Goal: Task Accomplishment & Management: Manage account settings

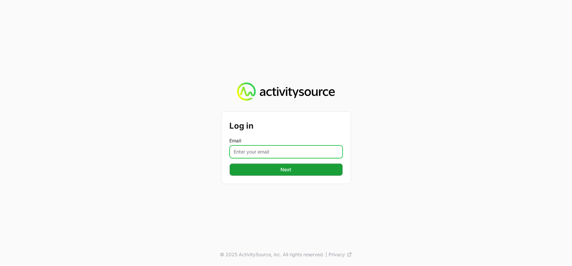
click at [264, 151] on input "Email" at bounding box center [286, 152] width 113 height 13
type input "[PERSON_NAME][EMAIL_ADDRESS][DOMAIN_NAME]"
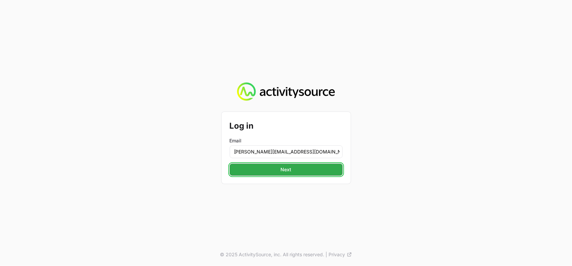
click at [292, 172] on span "Next" at bounding box center [286, 170] width 105 height 8
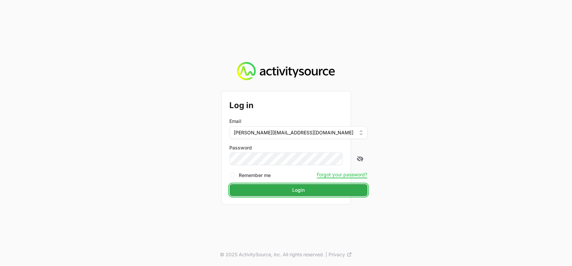
click at [286, 192] on span "Login" at bounding box center [299, 190] width 130 height 8
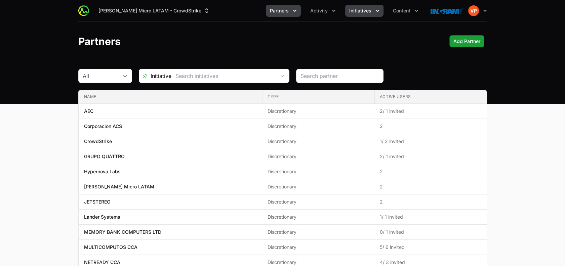
click at [359, 13] on span "Initiatives" at bounding box center [360, 10] width 22 height 7
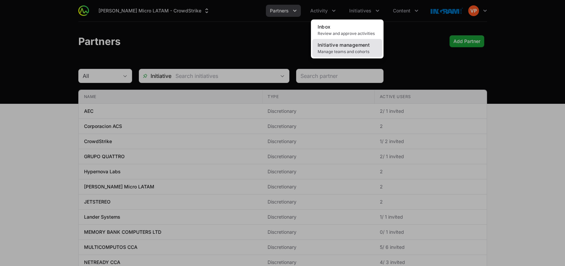
click at [339, 51] on span "Manage teams and cohorts" at bounding box center [347, 51] width 59 height 5
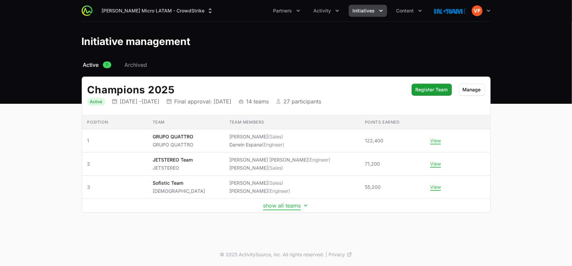
click at [280, 203] on button "show all teams" at bounding box center [286, 205] width 46 height 7
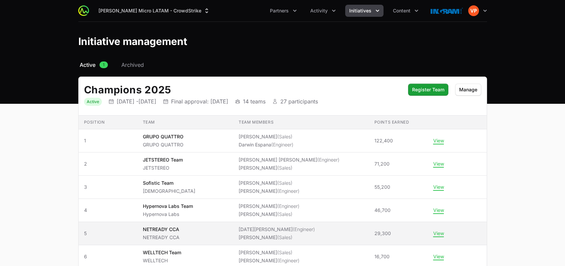
click at [264, 235] on li "[PERSON_NAME] (Sales)" at bounding box center [277, 237] width 76 height 7
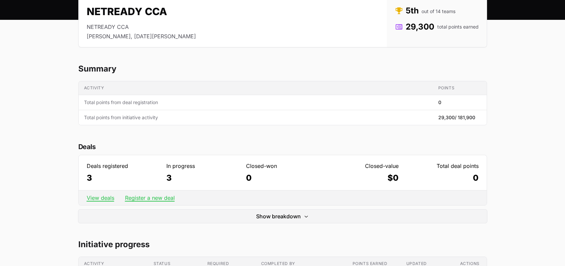
scroll to position [90, 0]
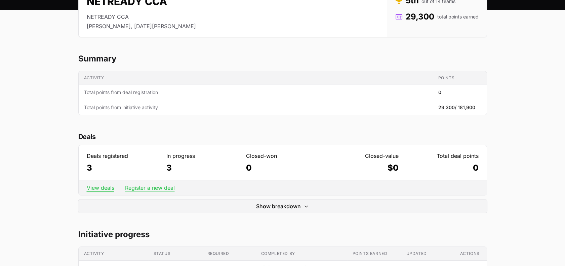
click at [93, 188] on link "View deals" at bounding box center [101, 188] width 28 height 7
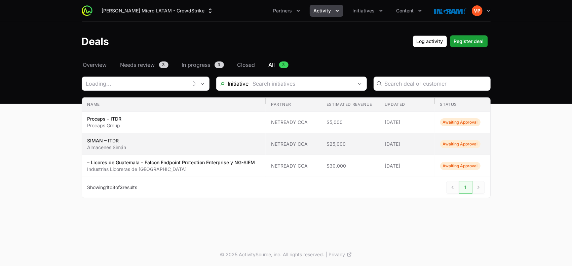
type input "NETREADY CCA"
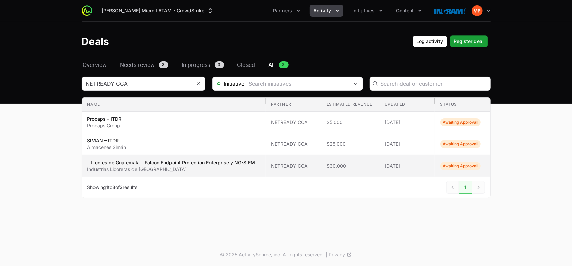
click at [159, 169] on p "Industrias Licoreras de [GEOGRAPHIC_DATA]" at bounding box center [171, 169] width 168 height 7
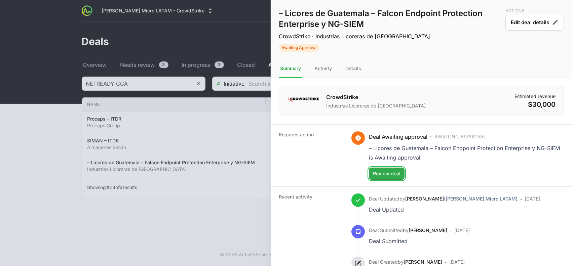
click at [385, 170] on span "Review deal" at bounding box center [387, 174] width 28 height 8
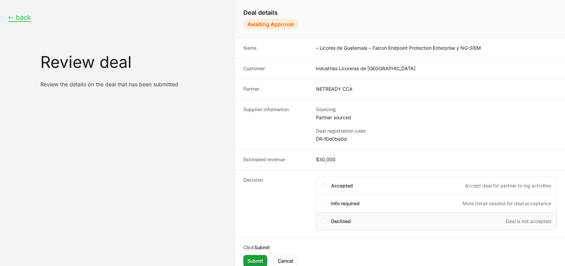
scroll to position [5, 0]
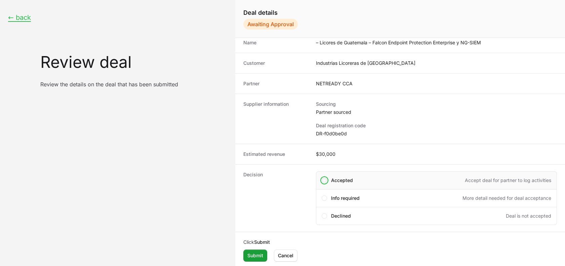
click at [323, 178] on span "Create deal form" at bounding box center [324, 180] width 5 height 5
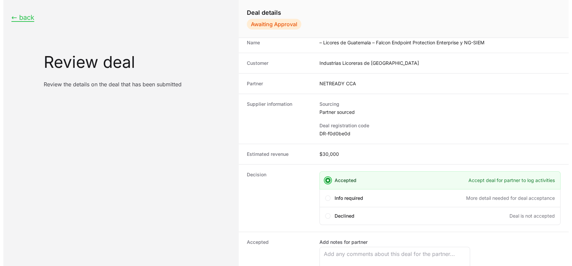
scroll to position [62, 0]
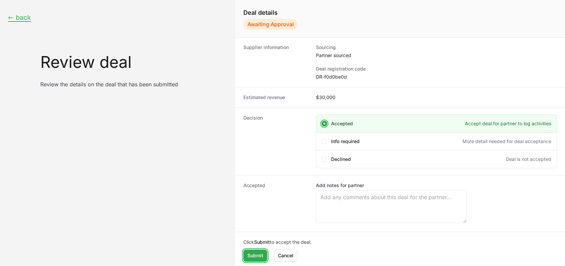
click at [256, 259] on span "Submit" at bounding box center [255, 256] width 16 height 8
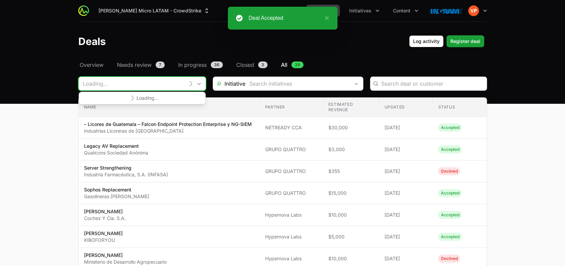
click at [154, 81] on input "Deals Filters" at bounding box center [132, 83] width 106 height 13
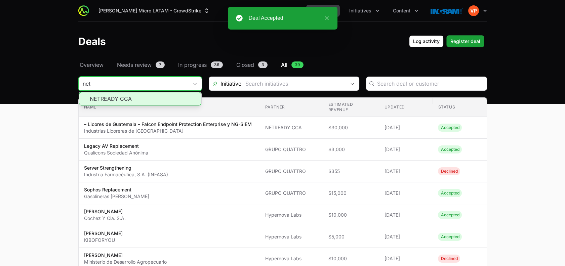
click at [145, 99] on li "NETREADY CCA" at bounding box center [140, 98] width 122 height 13
type input "NETREADY CCA"
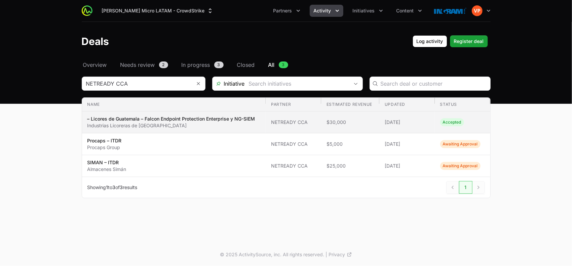
click at [305, 119] on span "NETREADY CCA" at bounding box center [293, 122] width 45 height 7
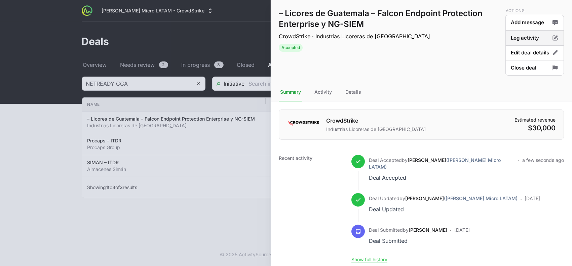
click at [524, 40] on button "Log activity" at bounding box center [534, 38] width 59 height 16
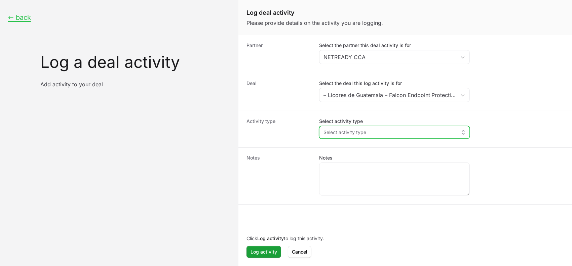
click at [362, 136] on button "Select activity type" at bounding box center [394, 132] width 150 height 12
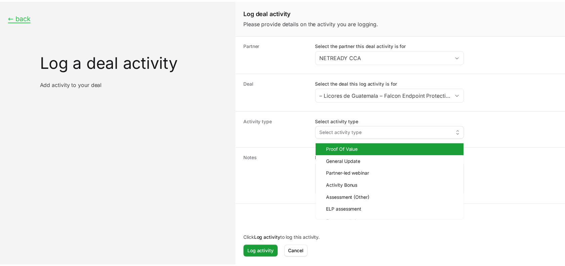
scroll to position [10, 0]
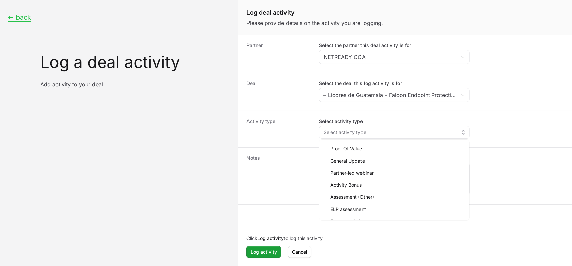
click at [277, 219] on form "Partner Select the partner this deal activity is for NETREADY CCA Deal Select t…" at bounding box center [405, 150] width 334 height 230
click at [17, 16] on button "← back" at bounding box center [19, 17] width 23 height 8
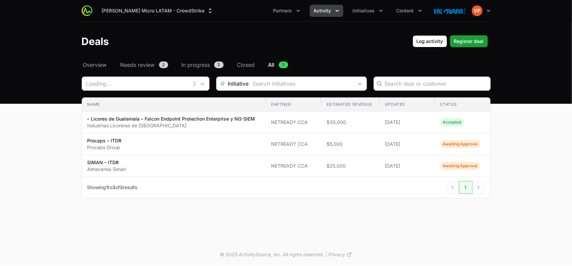
type input "NETREADY CCA"
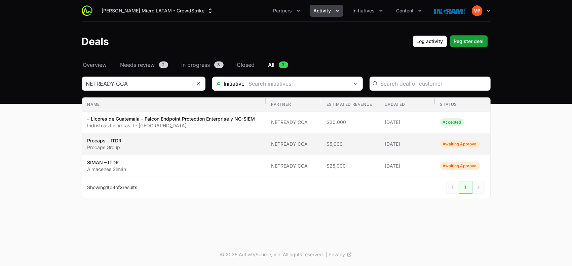
click at [451, 148] on td "Status Awaiting Approval" at bounding box center [462, 144] width 55 height 22
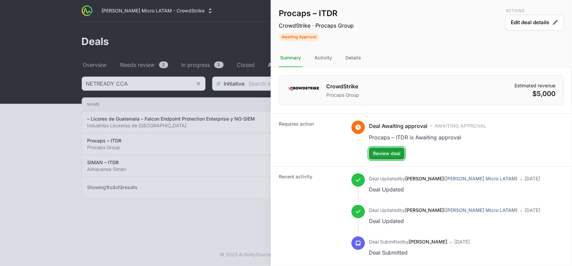
drag, startPoint x: 388, startPoint y: 154, endPoint x: 207, endPoint y: 198, distance: 186.5
click at [207, 198] on body "[PERSON_NAME] Micro LATAM - CrowdStrike Partners Activity Initiatives Content O…" at bounding box center [286, 133] width 572 height 266
click at [207, 198] on div at bounding box center [286, 133] width 572 height 266
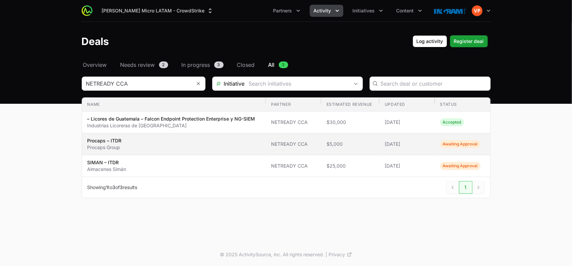
click at [342, 139] on td "Estimated revenue $5,000" at bounding box center [350, 144] width 58 height 22
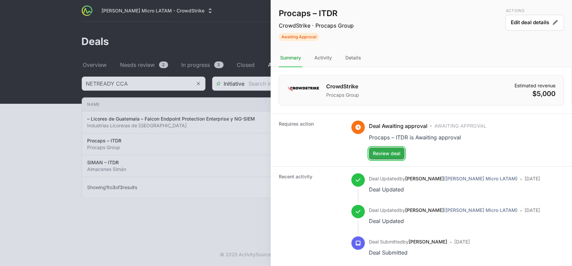
click at [386, 156] on span "Review deal" at bounding box center [387, 154] width 28 height 8
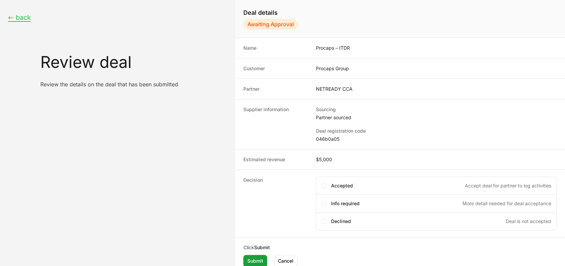
scroll to position [5, 0]
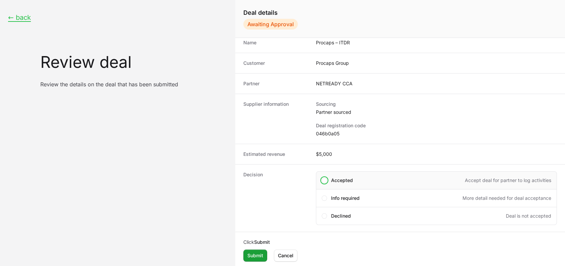
click at [325, 183] on div "Accepted Accept deal for partner to log activities" at bounding box center [436, 180] width 241 height 18
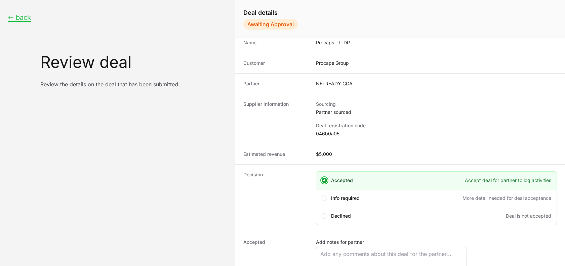
scroll to position [62, 0]
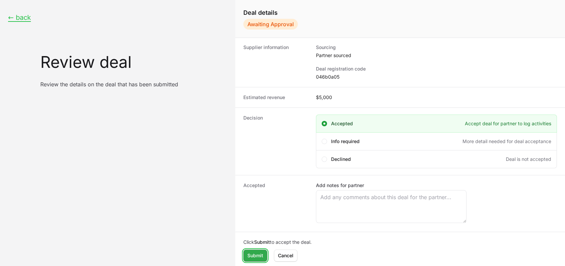
click at [257, 257] on span "Submit" at bounding box center [255, 256] width 16 height 8
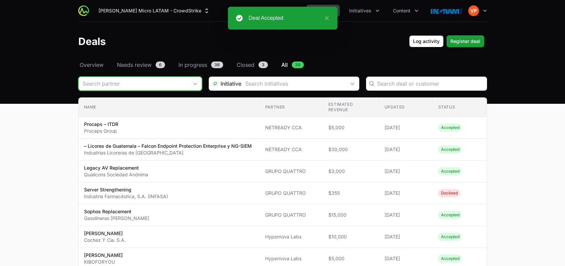
click at [152, 88] on input "Deals Filters" at bounding box center [134, 83] width 110 height 13
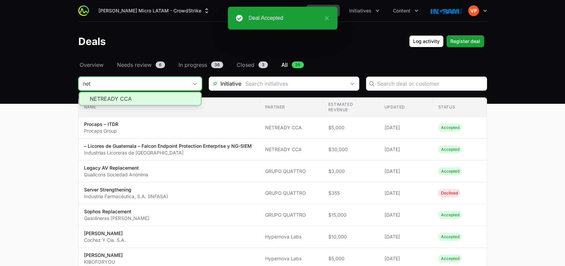
click at [144, 103] on li "NETREADY CCA" at bounding box center [140, 98] width 122 height 13
type input "NETREADY CCA"
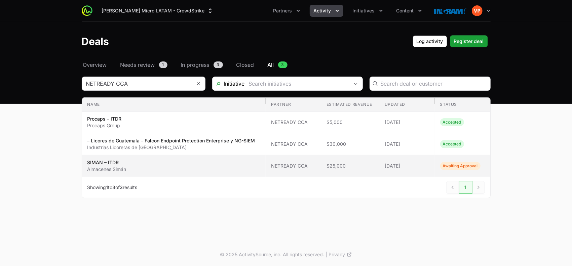
click at [412, 159] on td "Updated [DATE]" at bounding box center [406, 166] width 55 height 22
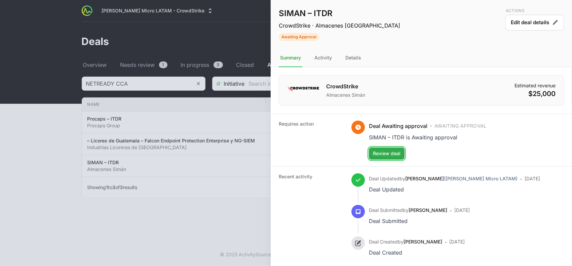
click at [390, 156] on span "Review deal" at bounding box center [387, 154] width 28 height 8
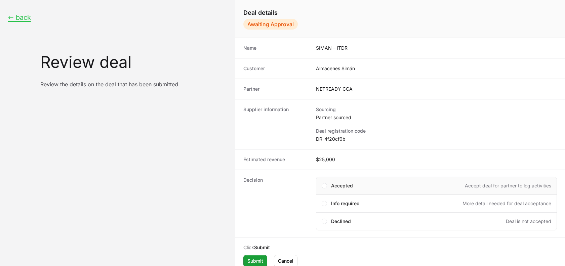
scroll to position [5, 0]
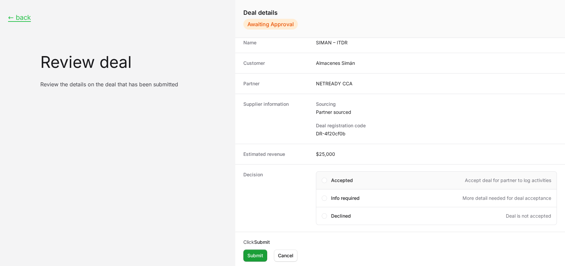
click at [350, 179] on span "Accepted" at bounding box center [342, 180] width 22 height 7
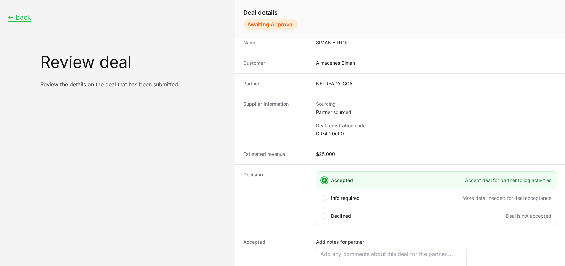
scroll to position [62, 0]
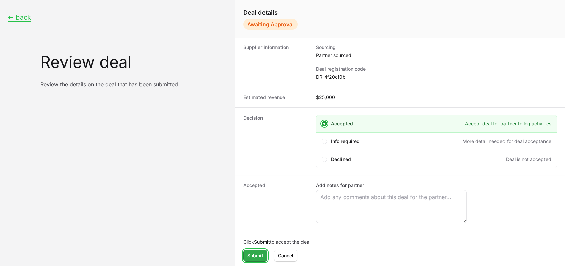
click at [259, 254] on span "Submit" at bounding box center [255, 256] width 16 height 8
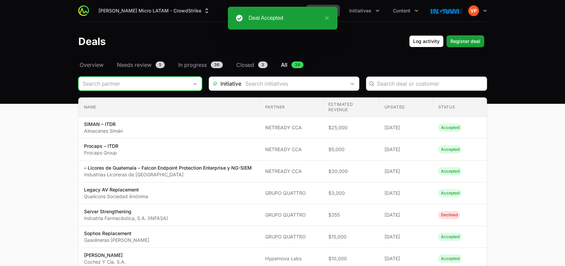
click at [179, 83] on input "Deals Filters" at bounding box center [134, 83] width 110 height 13
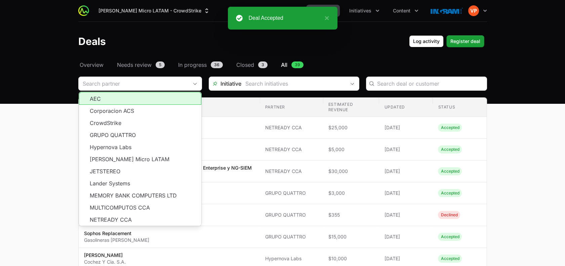
click at [404, 46] on div "Deals Log activity Log activity Register deal Register deal" at bounding box center [282, 41] width 409 height 12
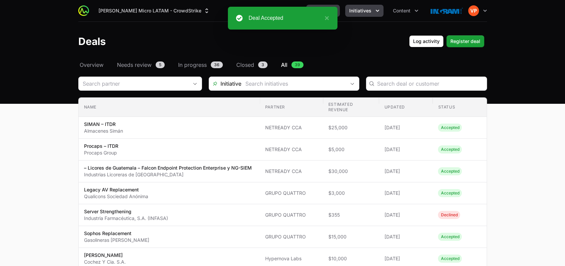
click at [366, 13] on span "Initiatives" at bounding box center [360, 10] width 22 height 7
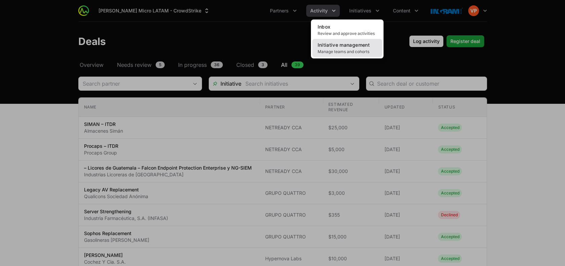
click at [344, 47] on span "Initiative management" at bounding box center [344, 45] width 52 height 6
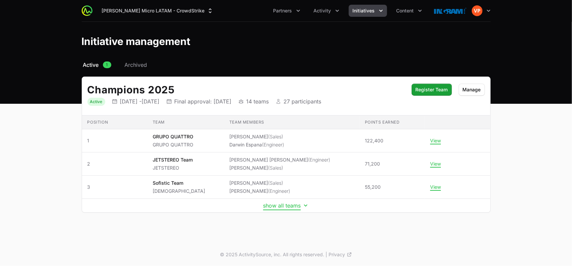
click at [287, 203] on button "show all teams" at bounding box center [286, 205] width 46 height 7
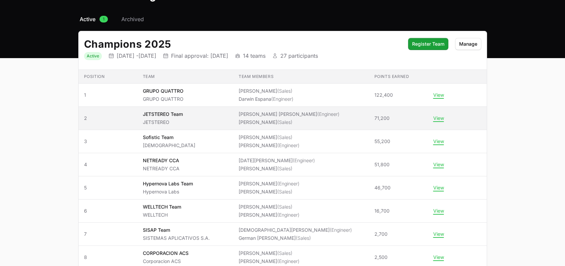
scroll to position [53, 0]
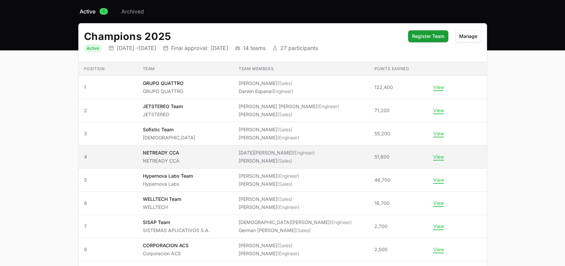
click at [228, 153] on span "NETREADY CCA NETREADY CCA" at bounding box center [185, 157] width 85 height 15
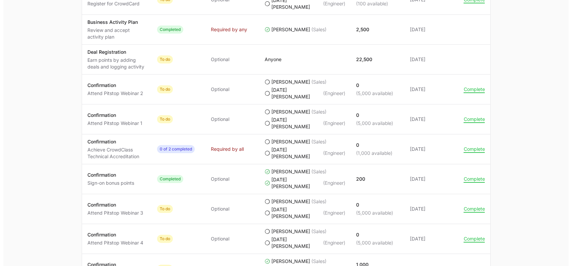
scroll to position [397, 0]
click at [471, 116] on button "Complete" at bounding box center [470, 119] width 21 height 6
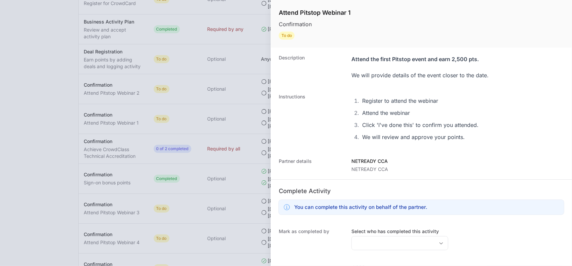
scroll to position [69, 0]
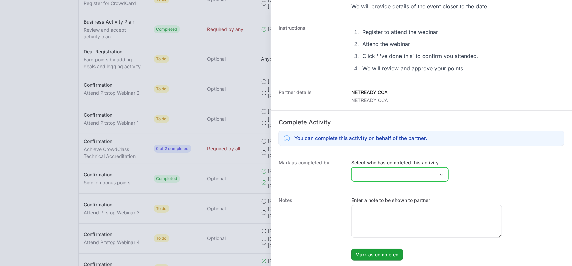
click at [385, 172] on input "Select who has completed this activity" at bounding box center [393, 174] width 83 height 13
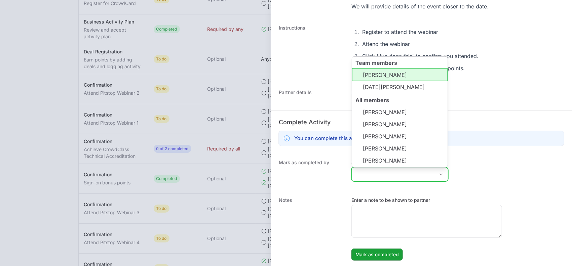
click at [378, 80] on li "[PERSON_NAME]" at bounding box center [399, 74] width 95 height 13
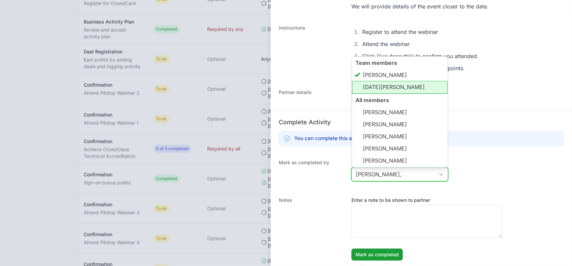
click at [376, 83] on li "[DATE][PERSON_NAME]" at bounding box center [399, 87] width 95 height 13
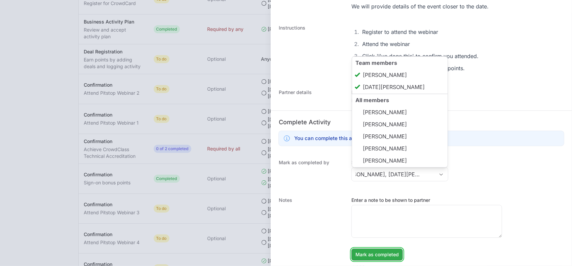
type input "[PERSON_NAME], [DATE][PERSON_NAME]"
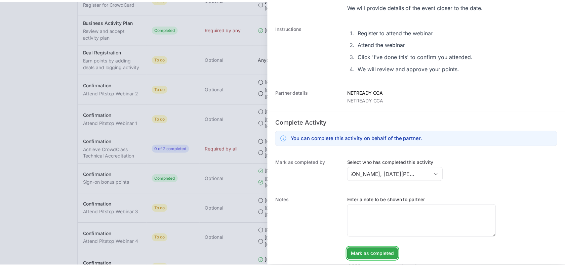
scroll to position [0, 0]
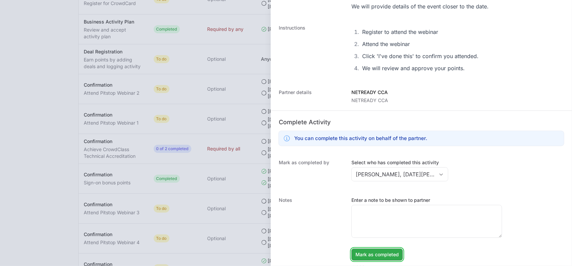
click at [370, 253] on span "Mark as completed" at bounding box center [376, 255] width 43 height 8
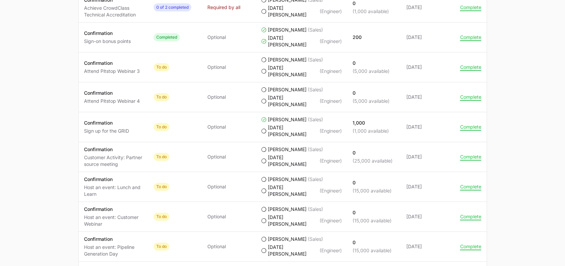
scroll to position [539, 0]
click at [103, 154] on p "Customer Activity: Partner source meeting" at bounding box center [113, 160] width 59 height 13
click at [377, 157] on p "(25,000 available)" at bounding box center [373, 160] width 40 height 7
click at [462, 153] on button "Complete" at bounding box center [470, 156] width 21 height 6
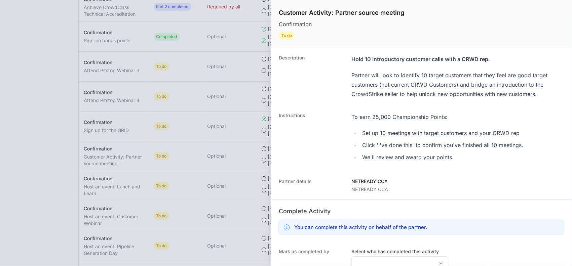
drag, startPoint x: 465, startPoint y: 161, endPoint x: 274, endPoint y: 66, distance: 213.2
click at [274, 66] on dl "Description Hold 10 introductory customer calls with a CRWD rep. Partner will l…" at bounding box center [421, 202] width 301 height 309
copy dl "Description Hold 10 introductory customer calls with a CRWD rep. Partner will l…"
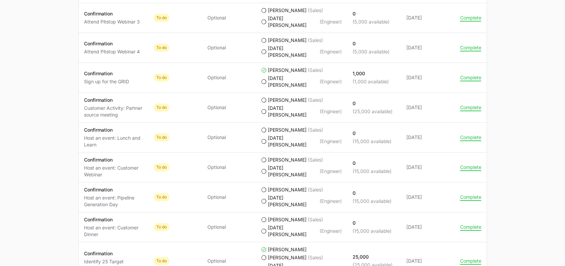
scroll to position [589, 0]
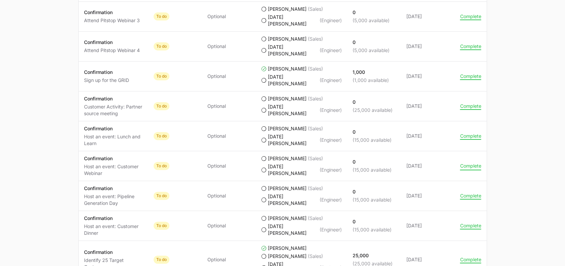
click at [467, 163] on button "Complete" at bounding box center [470, 166] width 21 height 6
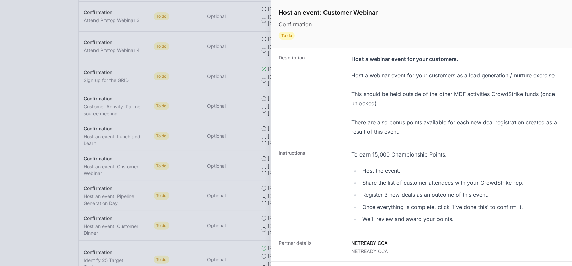
drag, startPoint x: 277, startPoint y: 56, endPoint x: 470, endPoint y: 216, distance: 249.8
click at [470, 216] on dl "Description Host a webinar event for your customers. Host a webinar event for y…" at bounding box center [421, 233] width 301 height 371
copy dl "Description Host a webinar event for your customers. Host a webinar event for y…"
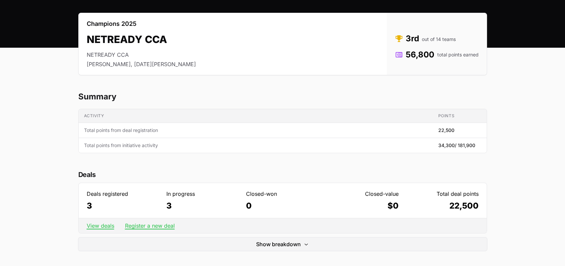
scroll to position [52, 0]
click at [97, 226] on link "View deals" at bounding box center [101, 226] width 28 height 7
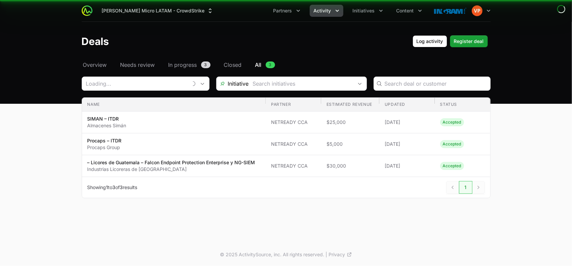
type input "NETREADY CCA"
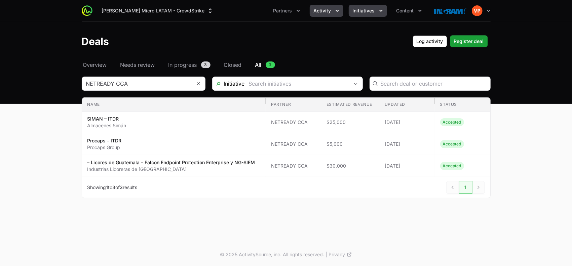
click at [362, 11] on span "Initiatives" at bounding box center [364, 10] width 22 height 7
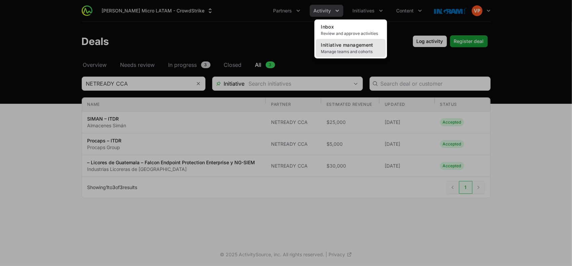
click at [346, 45] on span "Initiative management" at bounding box center [347, 45] width 52 height 6
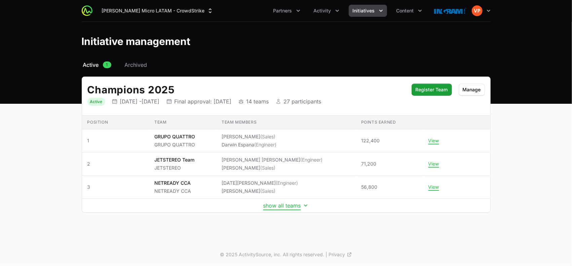
click at [291, 203] on button "show all teams" at bounding box center [286, 205] width 46 height 7
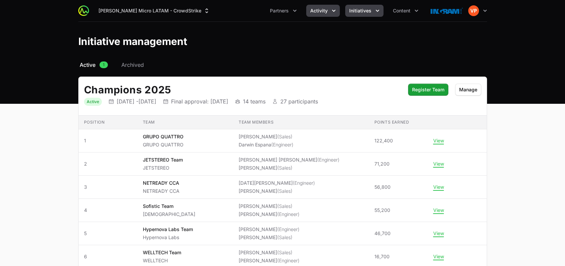
click at [323, 6] on button "Activity" at bounding box center [323, 11] width 34 height 12
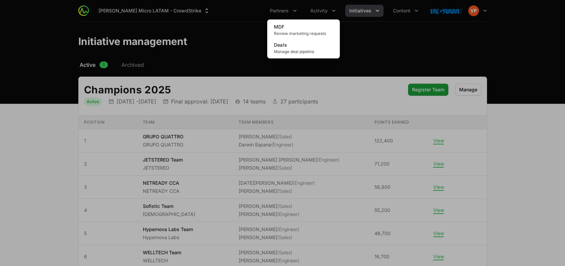
click at [356, 12] on div "Activity menu" at bounding box center [282, 133] width 565 height 266
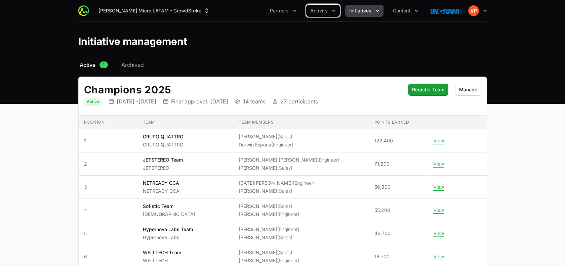
click at [356, 12] on span "Initiatives" at bounding box center [360, 10] width 22 height 7
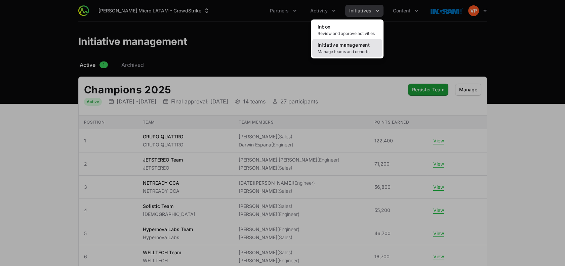
click at [333, 48] on link "Initiative management Manage teams and cohorts" at bounding box center [347, 48] width 70 height 18
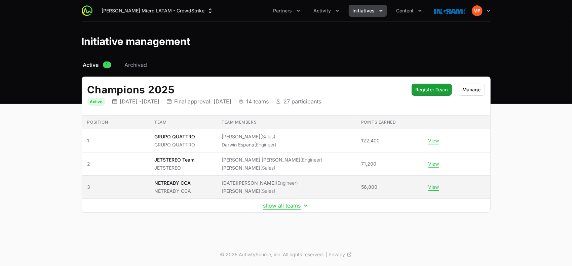
click at [276, 183] on span "(Engineer)" at bounding box center [287, 183] width 22 height 6
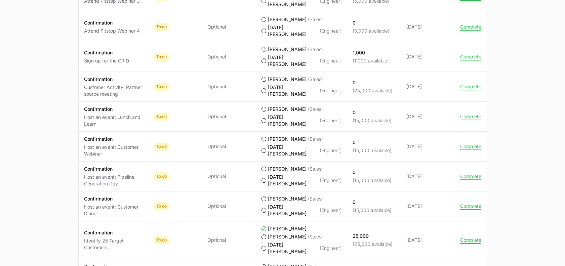
scroll to position [609, 0]
click at [103, 203] on p "Host an event: Customer Dinner" at bounding box center [113, 209] width 59 height 13
click at [469, 203] on button "Complete" at bounding box center [470, 206] width 21 height 6
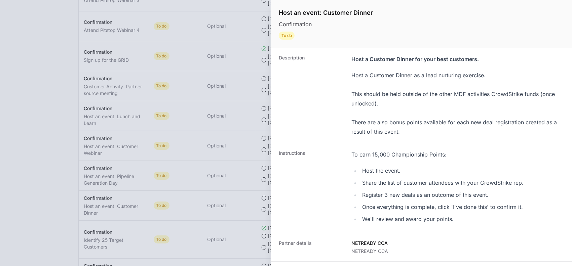
drag, startPoint x: 277, startPoint y: 56, endPoint x: 463, endPoint y: 222, distance: 249.3
click at [463, 222] on dl "Description Host a Customer Dinner for your best customers. Host a Customer Din…" at bounding box center [421, 233] width 301 height 371
copy dl "Description Host a Customer Dinner for your best customers. Host a Customer Din…"
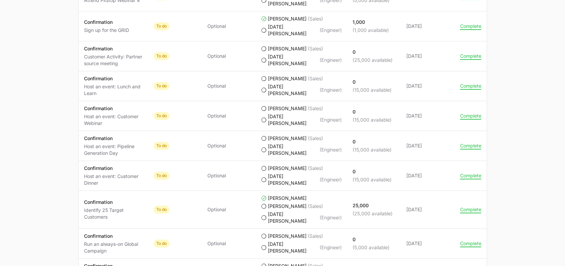
scroll to position [641, 0]
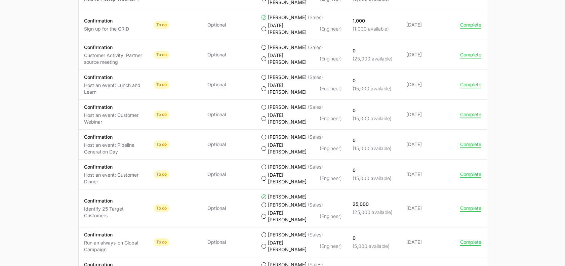
click at [115, 240] on p "Run an always-on Global Campaign" at bounding box center [113, 246] width 59 height 13
click at [93, 240] on p "Run an always-on Global Campaign" at bounding box center [113, 246] width 59 height 13
click at [469, 239] on button "Complete" at bounding box center [470, 242] width 21 height 6
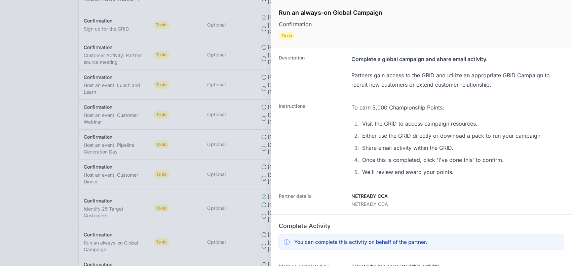
drag, startPoint x: 278, startPoint y: 57, endPoint x: 415, endPoint y: 206, distance: 202.3
click at [415, 206] on dl "Description Complete a global campaign and share email activity. Partners gain …" at bounding box center [421, 210] width 301 height 324
copy dl "Description Complete a global campaign and share email activity. Partners gain …"
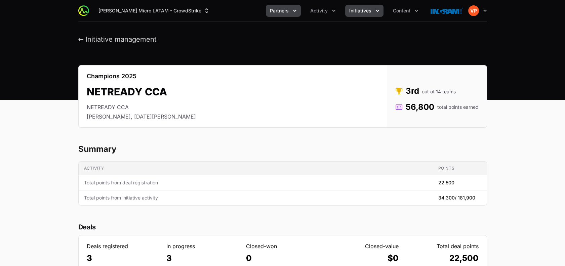
click at [285, 11] on span "Partners" at bounding box center [279, 10] width 19 height 7
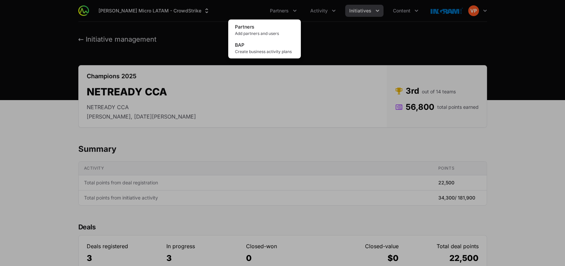
click at [327, 7] on div "Partners menu" at bounding box center [282, 133] width 565 height 266
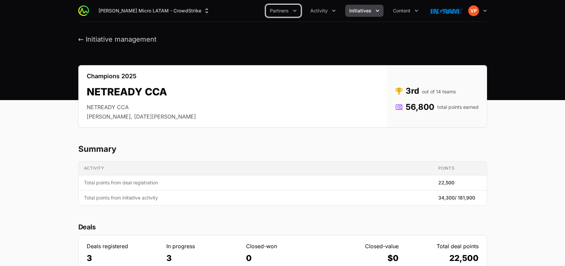
click at [327, 7] on span "Activity" at bounding box center [318, 10] width 17 height 7
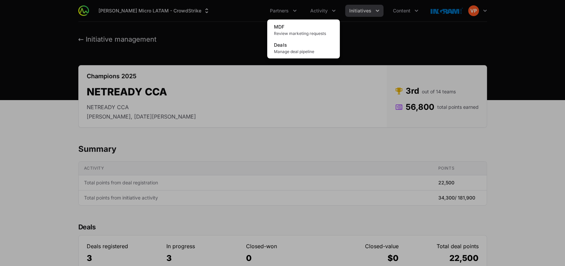
click at [481, 12] on div "Activity menu" at bounding box center [282, 133] width 565 height 266
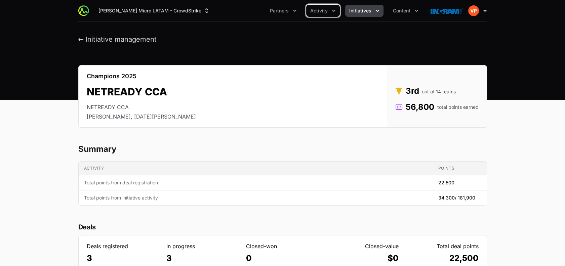
click at [486, 11] on icon "button" at bounding box center [485, 11] width 3 height 2
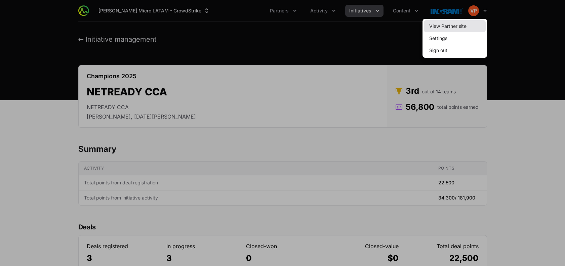
click at [455, 28] on link "View Partner site" at bounding box center [455, 26] width 62 height 12
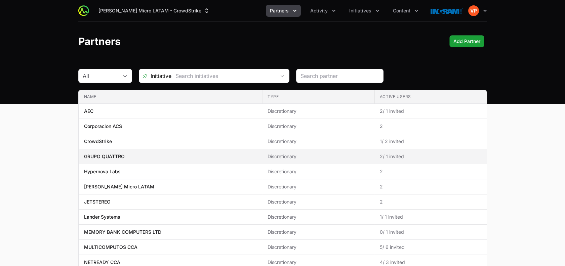
click at [103, 155] on p "GRUPO QUATTRO" at bounding box center [104, 156] width 41 height 7
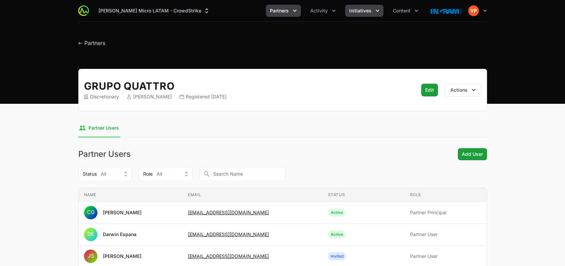
click at [361, 13] on span "Initiatives" at bounding box center [360, 10] width 22 height 7
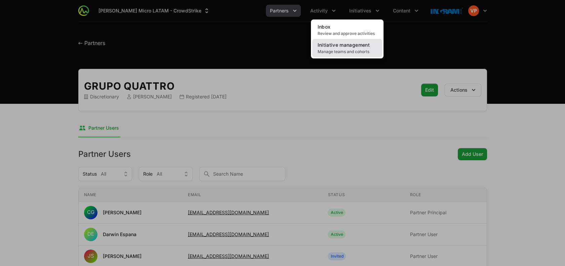
click at [341, 56] on link "Initiative management Manage teams and cohorts" at bounding box center [347, 48] width 70 height 18
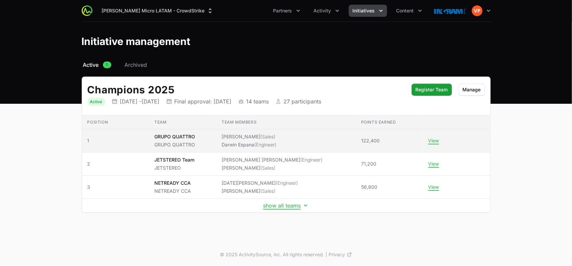
click at [257, 132] on td "Team members Christian Gimpel (Sales) Darwin Espana (Engineer)" at bounding box center [286, 140] width 140 height 23
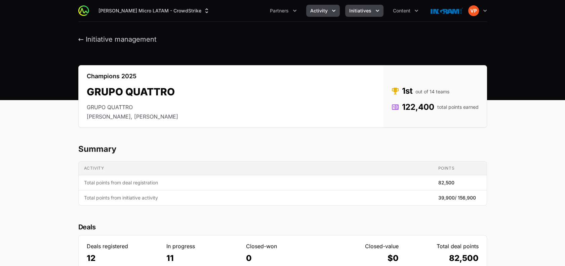
click at [320, 13] on span "Activity" at bounding box center [318, 10] width 17 height 7
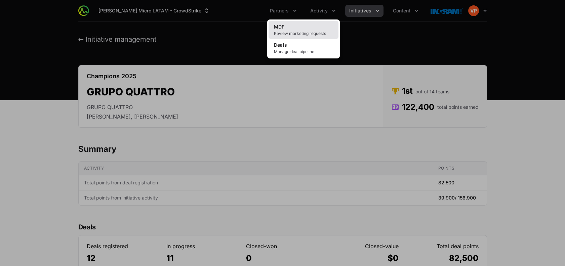
click at [298, 30] on link "MDF Review marketing requests" at bounding box center [304, 30] width 70 height 18
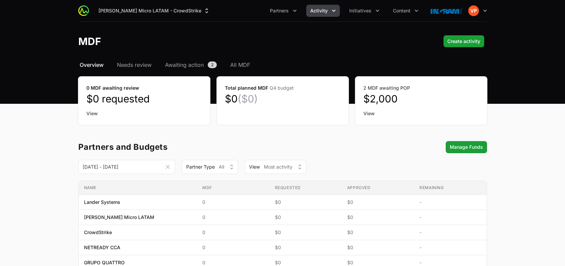
click at [396, 102] on dd "$2,000" at bounding box center [421, 99] width 116 height 12
click at [366, 114] on link "View" at bounding box center [421, 113] width 116 height 7
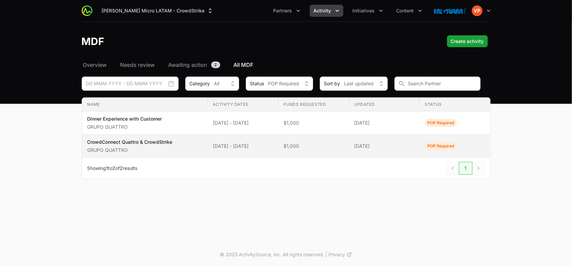
click at [448, 148] on span "POP Required" at bounding box center [441, 146] width 32 height 8
click at [182, 142] on span "CrowdConnect Quattro & CrowdStrike GRUPO QUATTRO" at bounding box center [144, 146] width 115 height 15
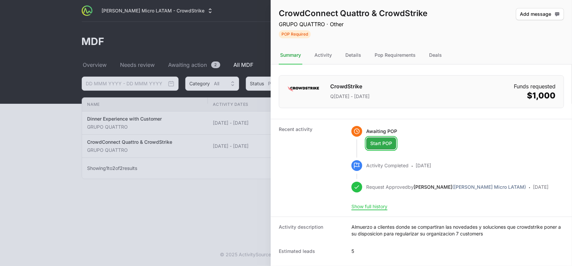
click at [379, 146] on span "Start POP" at bounding box center [381, 144] width 22 height 8
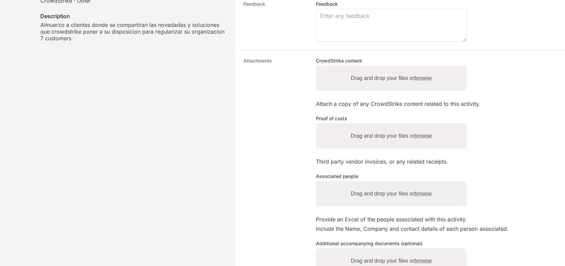
scroll to position [180, 0]
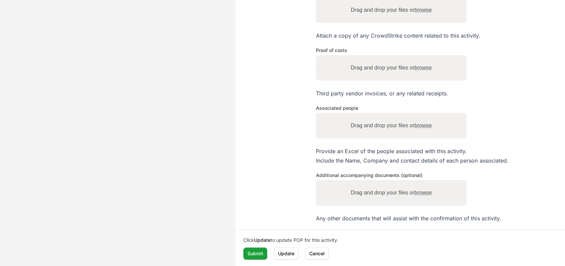
drag, startPoint x: 243, startPoint y: 9, endPoint x: 356, endPoint y: 239, distance: 256.5
click at [356, 239] on div "Submit POP Complete all necessary requirements and submit for approval. Activit…" at bounding box center [400, 43] width 330 height 447
copy div "Submit POP Complete all necessary requirements and submit for approval. Activit…"
click at [238, 125] on div "Attachments CrowdStrike content Drag and drop your files or browse Files Attach…" at bounding box center [400, 106] width 330 height 248
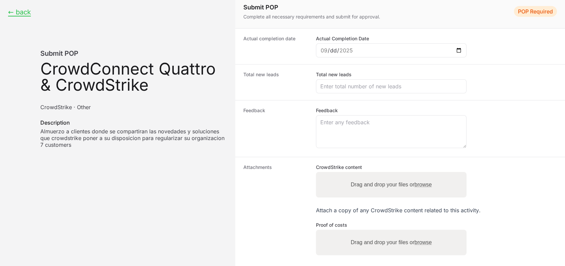
scroll to position [0, 0]
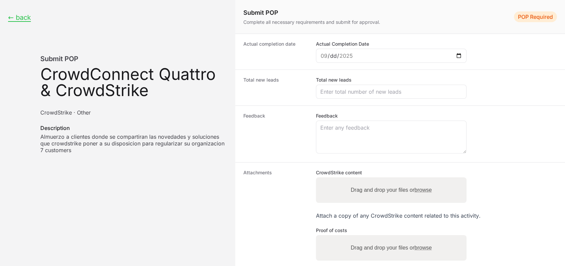
click at [295, 113] on dt "Feedback" at bounding box center [275, 134] width 65 height 43
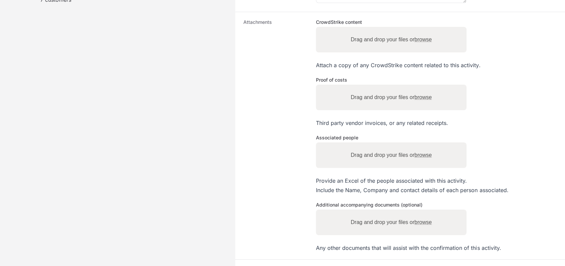
scroll to position [180, 0]
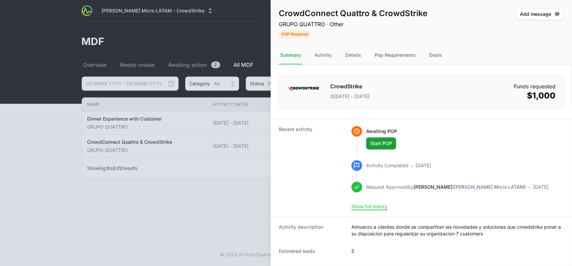
click at [215, 198] on div at bounding box center [286, 133] width 572 height 266
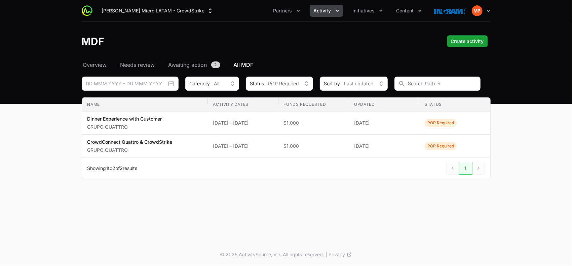
click at [321, 11] on span "Activity" at bounding box center [322, 10] width 17 height 7
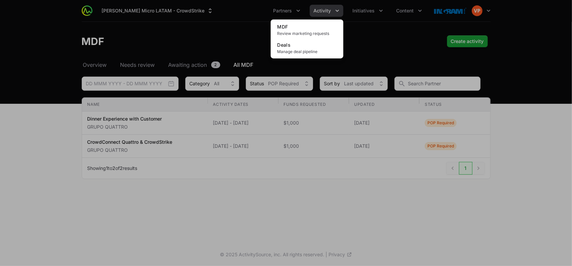
click at [375, 8] on div "Activity menu" at bounding box center [286, 133] width 572 height 266
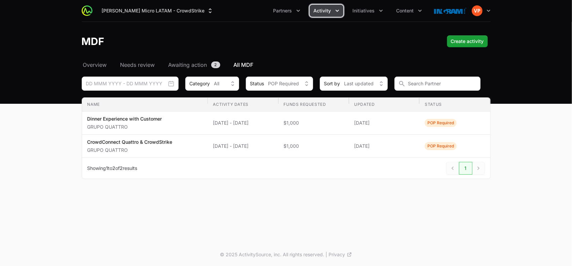
click at [375, 8] on button "Initiatives" at bounding box center [368, 11] width 38 height 12
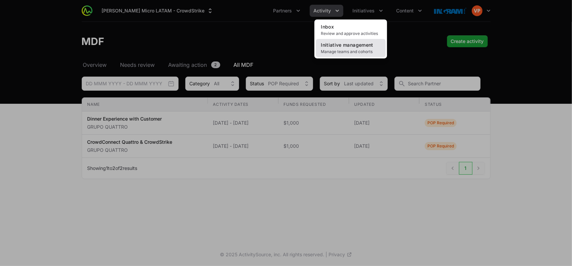
click at [348, 49] on span "Manage teams and cohorts" at bounding box center [350, 51] width 59 height 5
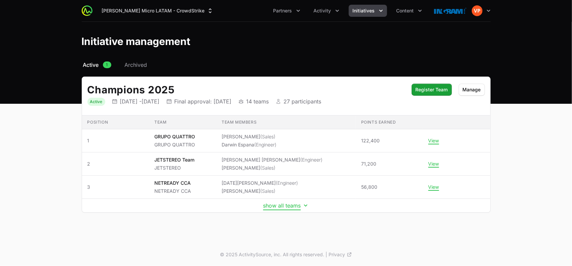
click at [274, 207] on button "show all teams" at bounding box center [286, 205] width 46 height 7
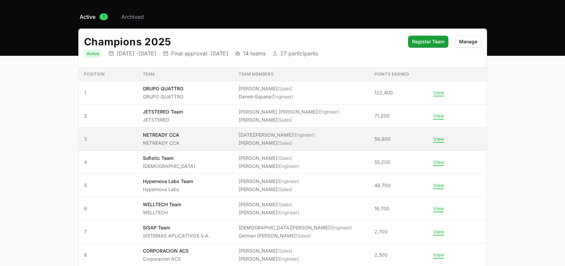
scroll to position [49, 0]
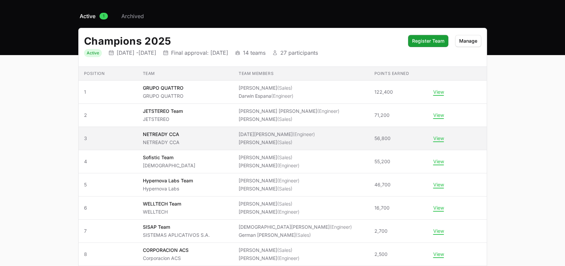
click at [165, 137] on div "NETREADY CCA NETREADY CCA" at bounding box center [161, 138] width 37 height 15
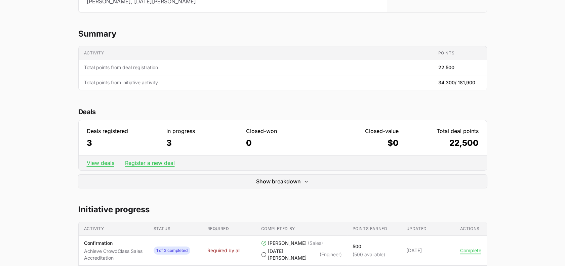
scroll to position [121, 0]
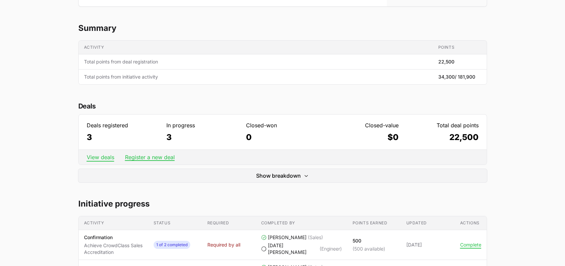
click at [97, 157] on link "View deals" at bounding box center [101, 157] width 28 height 7
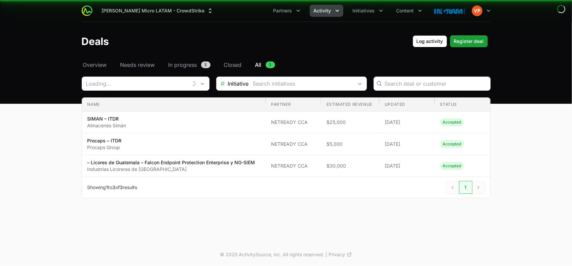
type input "NETREADY CCA"
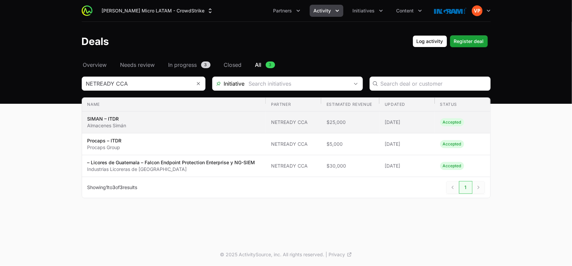
click at [143, 128] on span "SIMAN – ITDR Almacenes Simán" at bounding box center [173, 122] width 173 height 13
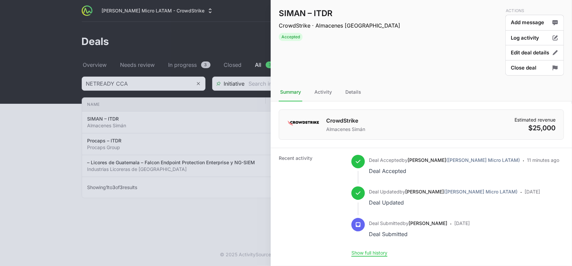
click at [311, 172] on dt "Recent activity" at bounding box center [311, 206] width 65 height 102
click at [524, 38] on button "Log activity" at bounding box center [534, 38] width 59 height 16
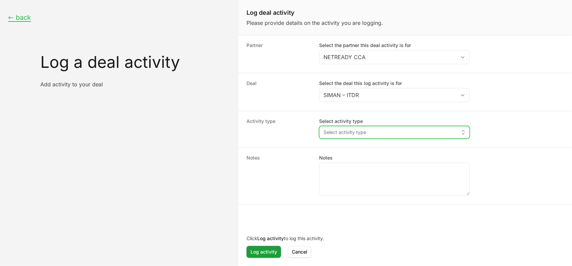
click at [334, 133] on span "Select activity type" at bounding box center [344, 132] width 43 height 7
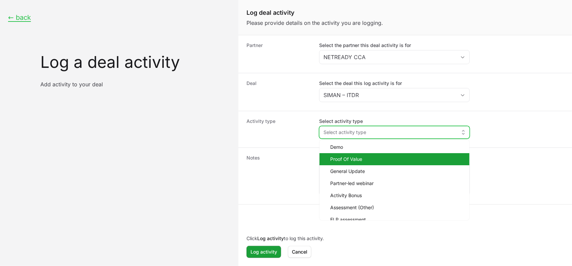
click at [342, 154] on li "Proof Of Value" at bounding box center [394, 159] width 150 height 12
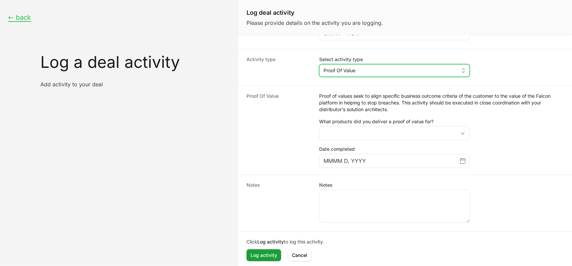
scroll to position [64, 0]
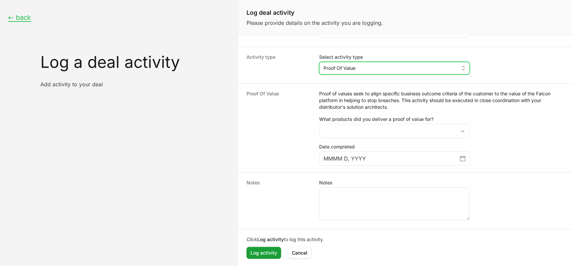
click at [343, 70] on span "Proof Of Value" at bounding box center [339, 68] width 32 height 7
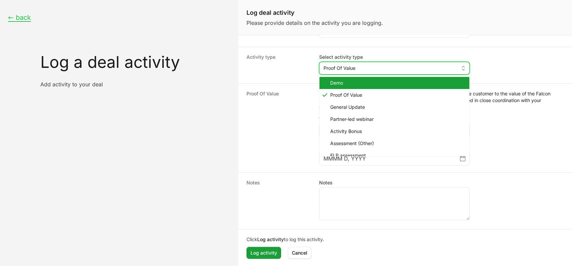
click at [334, 83] on span "Demo" at bounding box center [397, 83] width 134 height 7
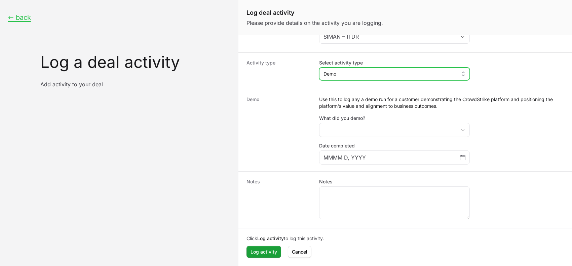
scroll to position [57, 0]
click at [345, 78] on button "Demo" at bounding box center [394, 75] width 150 height 12
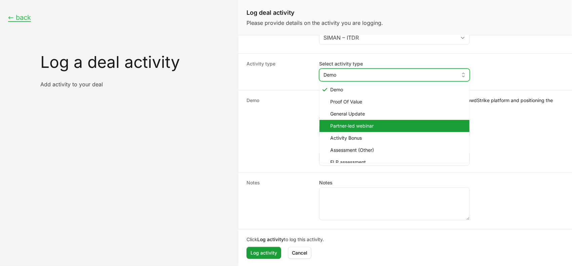
scroll to position [20, 0]
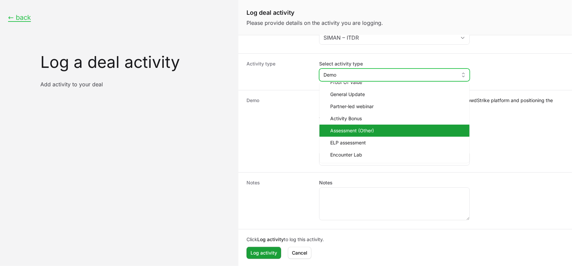
click at [342, 129] on span "Assessment (Other)" at bounding box center [397, 130] width 134 height 7
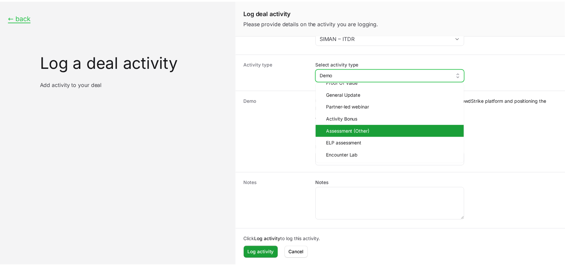
scroll to position [30, 0]
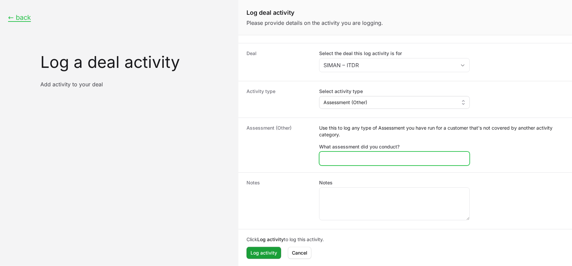
click at [339, 159] on input "What assessment did you conduct?" at bounding box center [394, 159] width 142 height 8
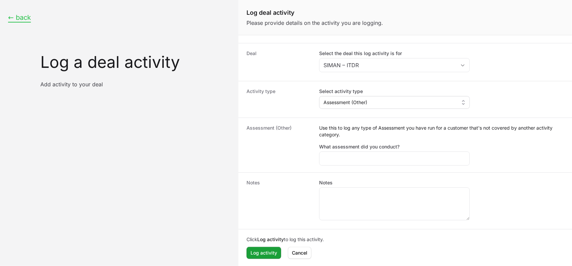
click at [26, 22] on button "← back" at bounding box center [19, 17] width 23 height 8
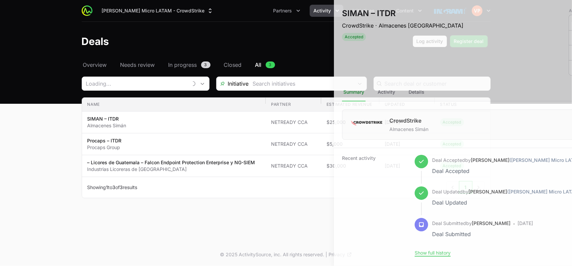
type input "NETREADY CCA"
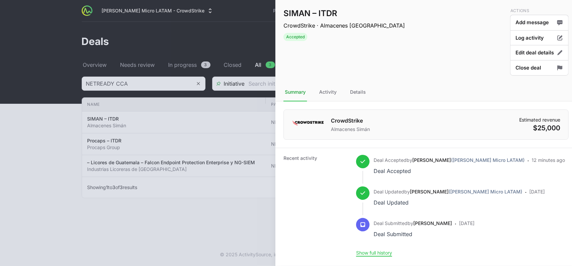
click at [159, 204] on div at bounding box center [286, 133] width 572 height 266
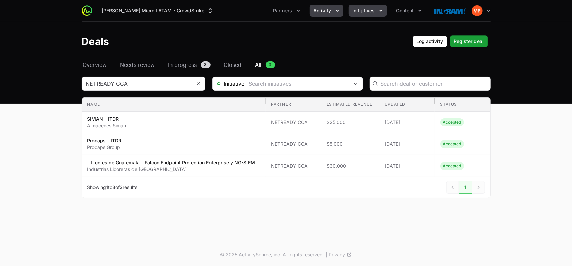
click at [364, 14] on button "Initiatives" at bounding box center [368, 11] width 38 height 12
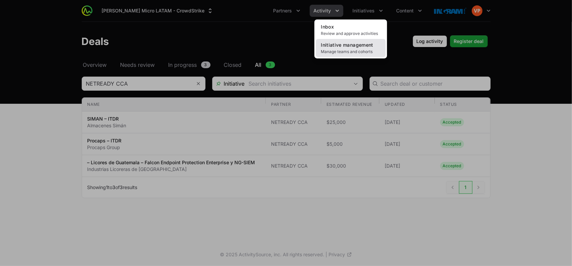
click at [339, 51] on span "Manage teams and cohorts" at bounding box center [350, 51] width 59 height 5
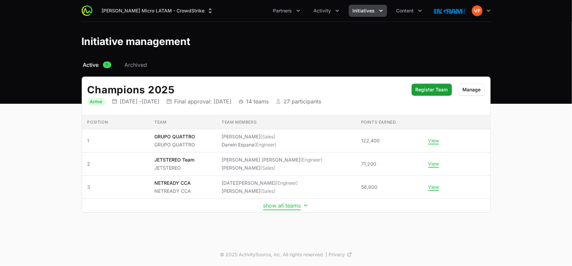
click at [278, 206] on button "show all teams" at bounding box center [286, 205] width 46 height 7
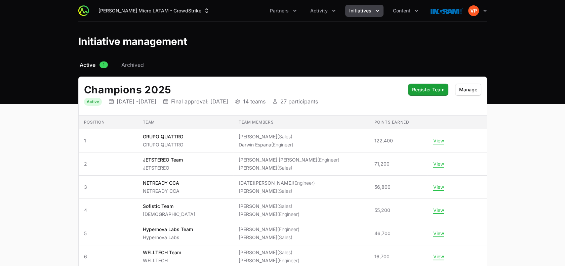
click at [353, 14] on button "Initiatives" at bounding box center [364, 11] width 38 height 12
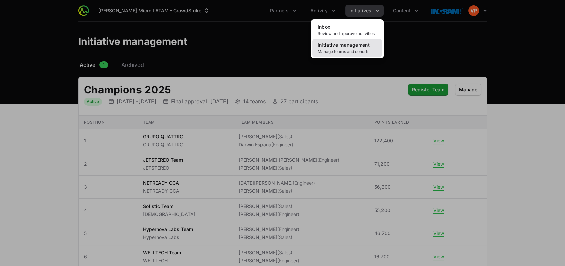
click at [335, 49] on span "Manage teams and cohorts" at bounding box center [347, 51] width 59 height 5
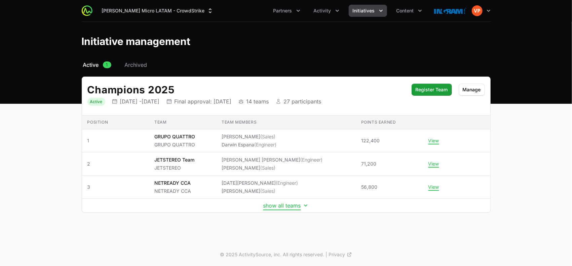
click at [272, 208] on button "show all teams" at bounding box center [286, 205] width 46 height 7
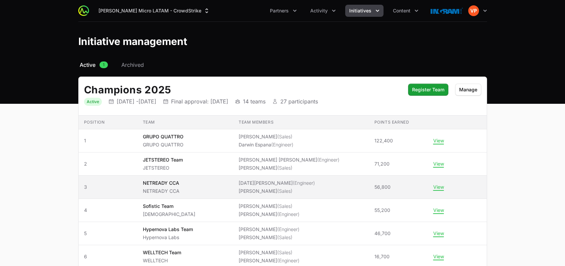
click at [196, 191] on span "NETREADY CCA NETREADY CCA" at bounding box center [185, 187] width 85 height 15
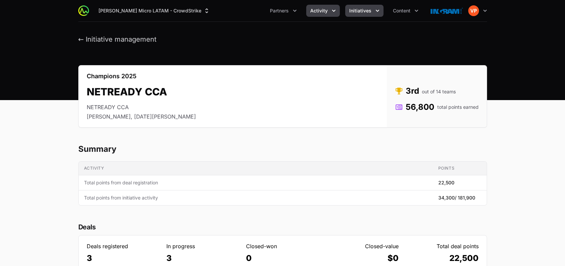
click at [312, 6] on button "Activity" at bounding box center [323, 11] width 34 height 12
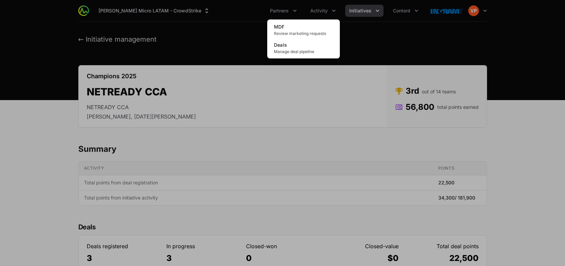
click at [278, 7] on div "Activity menu" at bounding box center [282, 133] width 565 height 266
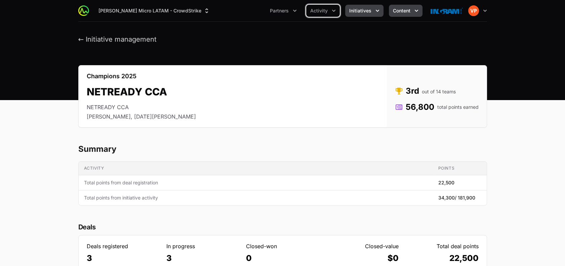
click at [401, 11] on span "Content" at bounding box center [401, 10] width 17 height 7
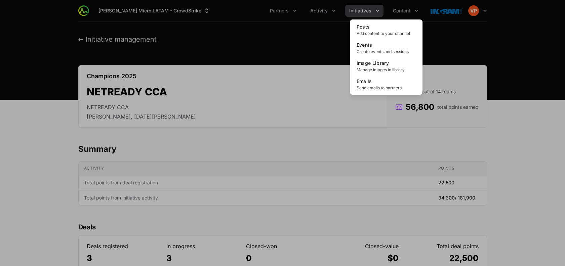
click at [320, 66] on div "Content menu" at bounding box center [282, 133] width 565 height 266
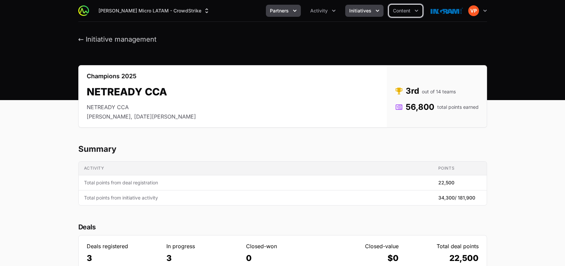
click at [276, 12] on span "Partners" at bounding box center [279, 10] width 19 height 7
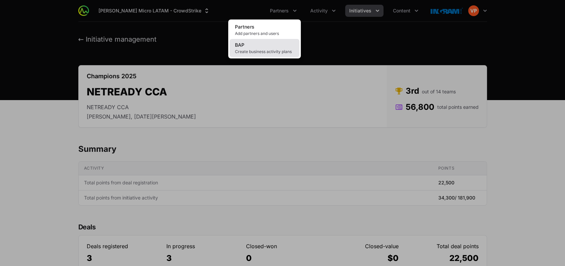
click at [252, 50] on span "Create business activity plans" at bounding box center [264, 51] width 59 height 5
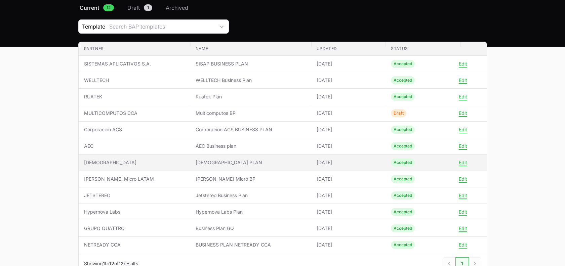
scroll to position [58, 0]
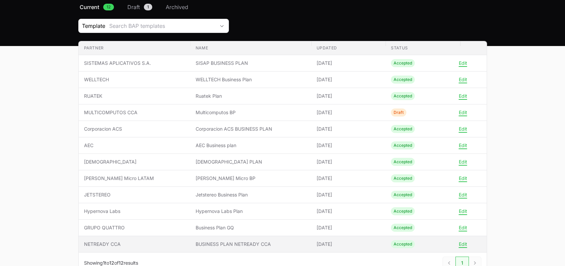
click at [121, 242] on span "NETREADY CCA" at bounding box center [134, 244] width 101 height 7
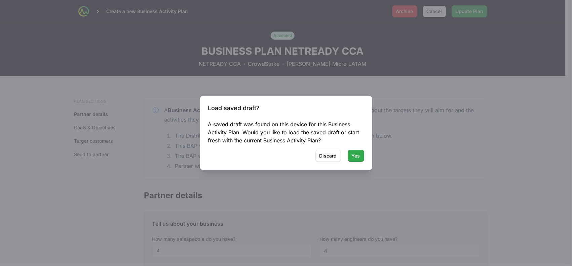
click at [348, 156] on button "Yes Yes" at bounding box center [356, 156] width 16 height 12
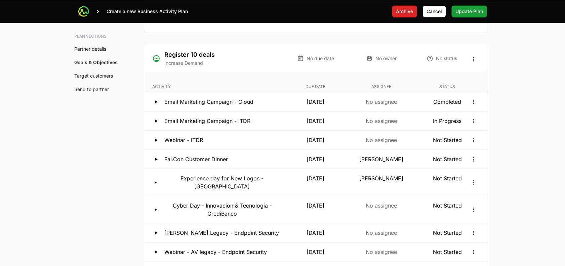
scroll to position [1369, 0]
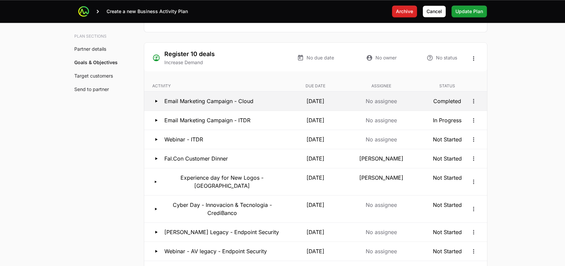
click at [447, 103] on p "Completed" at bounding box center [447, 101] width 63 height 8
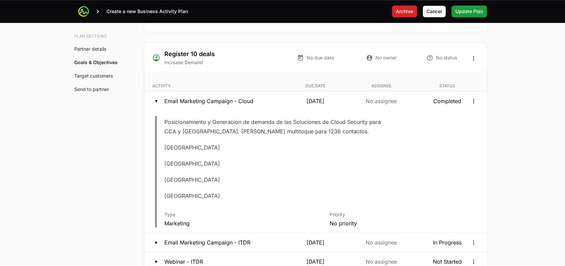
scroll to position [1432, 0]
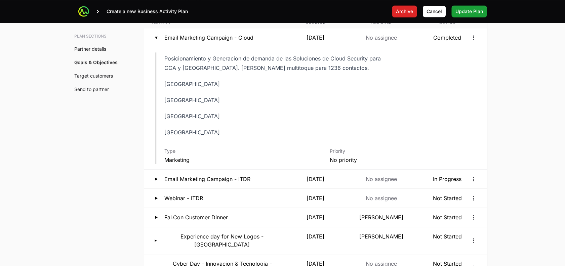
click at [494, 105] on div "A Business Activity Plan is an agreement between the partner and the distributo…" at bounding box center [315, 186] width 364 height 3085
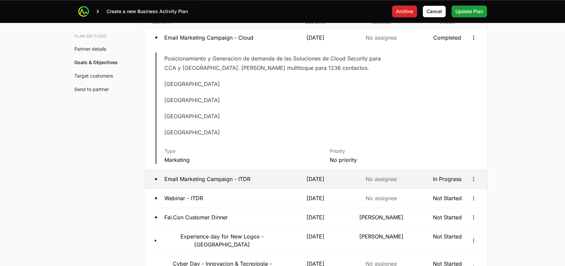
click at [274, 179] on div "Email Marketing Campaign - ITDR" at bounding box center [216, 179] width 129 height 8
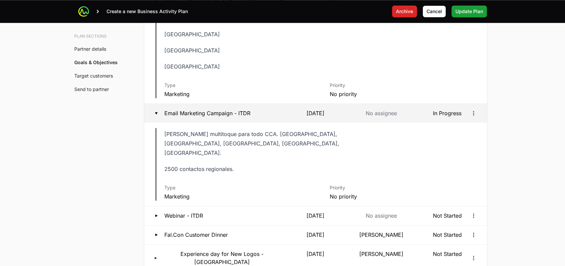
scroll to position [1518, 0]
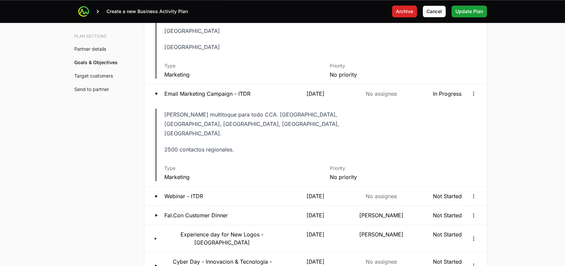
drag, startPoint x: 297, startPoint y: 112, endPoint x: 103, endPoint y: 199, distance: 212.8
click at [103, 199] on div "Plan sections Partner details Goals & Objectives Target customers Send to partn…" at bounding box center [283, 142] width 430 height 3169
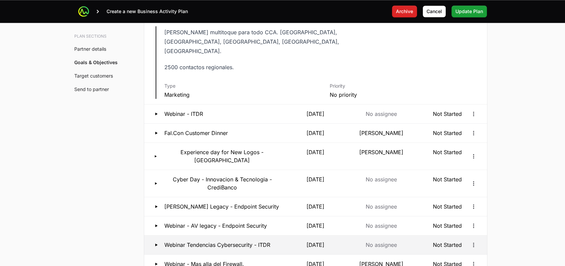
scroll to position [1600, 0]
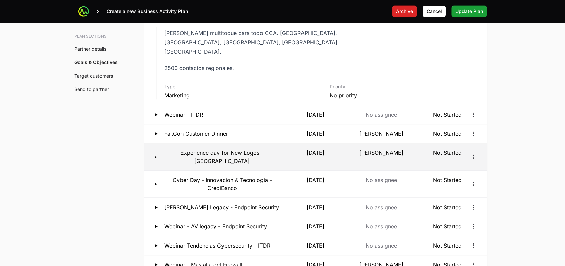
click at [239, 149] on p "Experience day for New Logos - Colombia" at bounding box center [222, 157] width 118 height 16
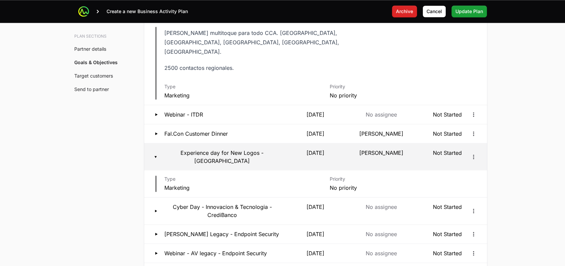
click at [239, 149] on p "Experience day for New Logos - Colombia" at bounding box center [222, 157] width 118 height 16
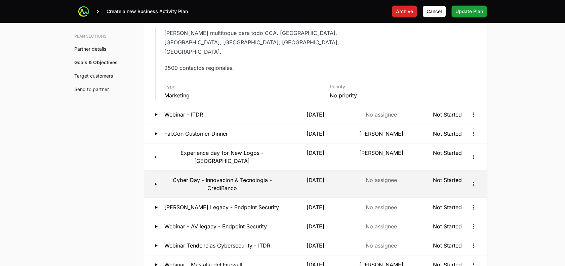
click at [236, 176] on p "Cyber Day - Innovacion & Tecnologia - CrediBanco" at bounding box center [222, 184] width 118 height 16
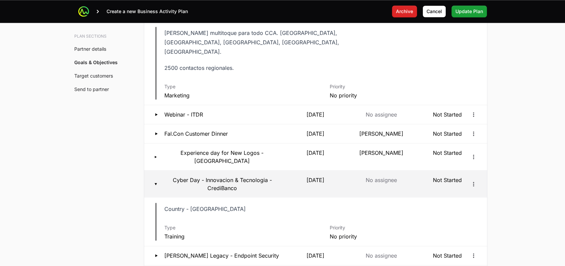
click at [236, 176] on p "Cyber Day - Innovacion & Tecnologia - CrediBanco" at bounding box center [222, 184] width 118 height 16
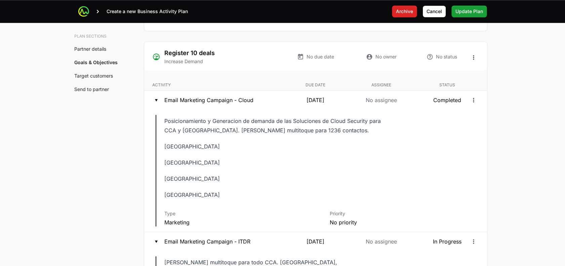
scroll to position [1368, 0]
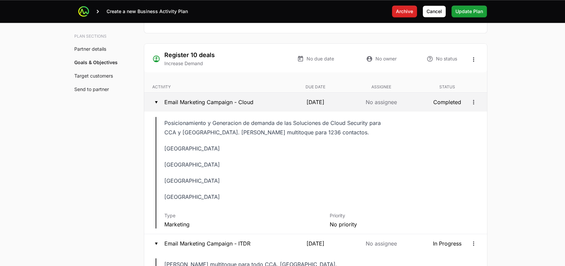
click at [294, 102] on p "12 Aug 2025" at bounding box center [315, 102] width 63 height 8
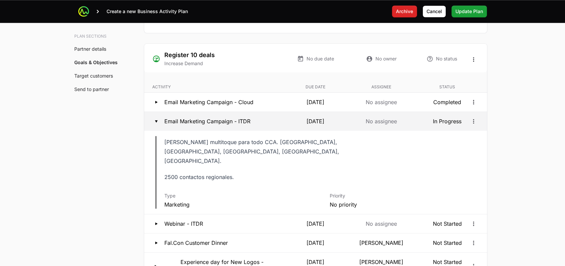
click at [204, 120] on p "Email Marketing Campaign - ITDR" at bounding box center [207, 121] width 86 height 8
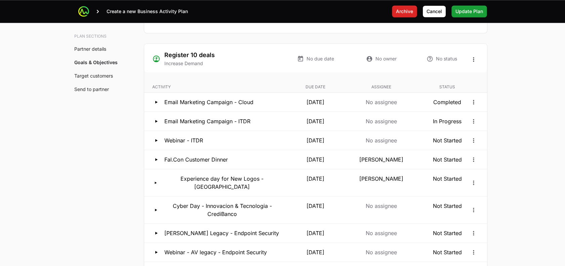
click at [317, 85] on p "Due date" at bounding box center [315, 86] width 63 height 5
click at [479, 57] on div "Register 10 deals Increase Demand No due date No owner No status" at bounding box center [315, 58] width 343 height 29
click at [468, 59] on button "Open options" at bounding box center [473, 59] width 11 height 11
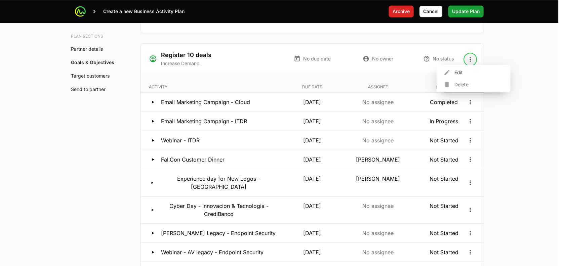
click at [506, 115] on html "Create a new Business Activity Plan Archive Archive Cancel Cancel Update Plan U…" at bounding box center [282, 163] width 565 height 3062
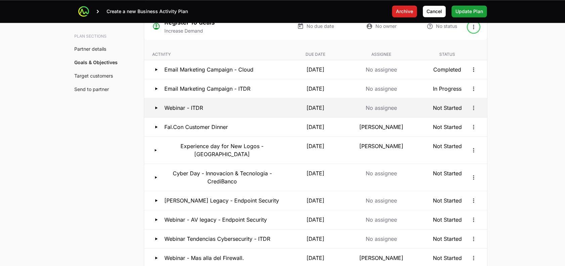
scroll to position [1408, 0]
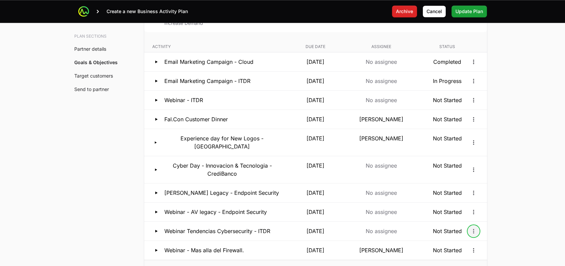
click at [473, 228] on icon "Open options" at bounding box center [473, 231] width 7 height 7
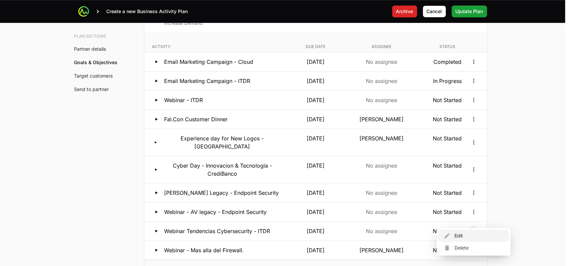
click at [463, 233] on div "Edit" at bounding box center [473, 236] width 71 height 12
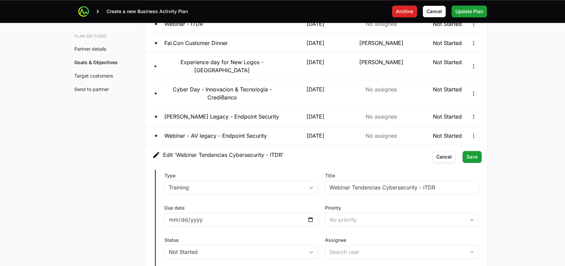
scroll to position [1487, 0]
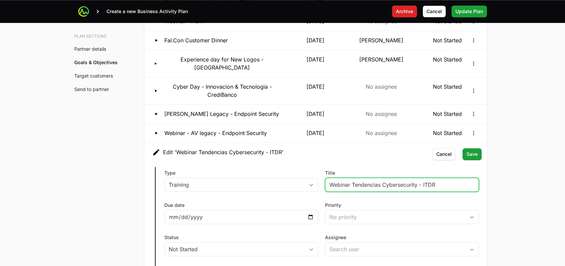
click at [361, 181] on input "Webinar Tendencias Cybersecurity - ITDR" at bounding box center [402, 185] width 145 height 8
type input "CrowdStrike Overview"
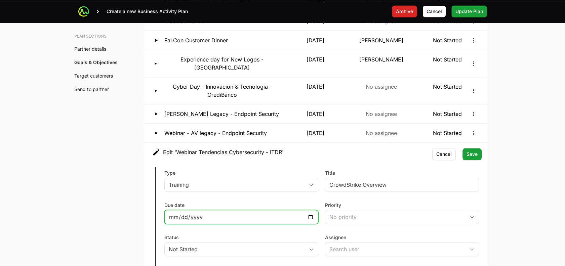
click at [309, 213] on input "2025-09-29" at bounding box center [241, 217] width 145 height 8
click at [308, 213] on input "2025-09-29" at bounding box center [241, 217] width 145 height 8
type input "2025-10-01"
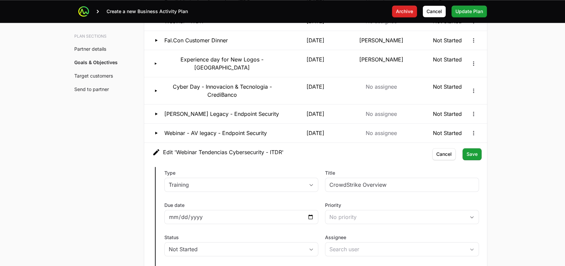
click at [284, 234] on label "Status" at bounding box center [241, 237] width 154 height 7
click at [284, 243] on button "Not Started" at bounding box center [241, 249] width 153 height 13
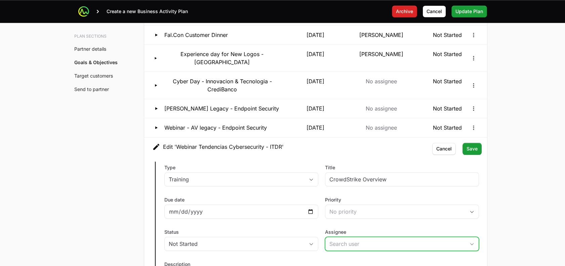
click at [353, 237] on input "Assignee" at bounding box center [395, 243] width 140 height 13
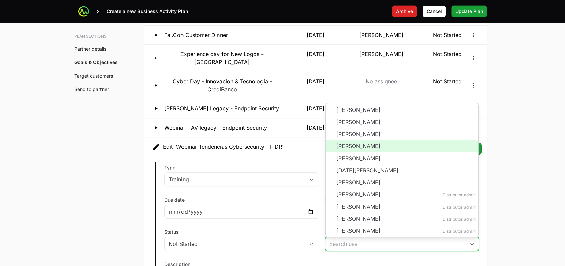
click at [350, 140] on li "[PERSON_NAME]" at bounding box center [402, 146] width 153 height 12
type input "[PERSON_NAME]"
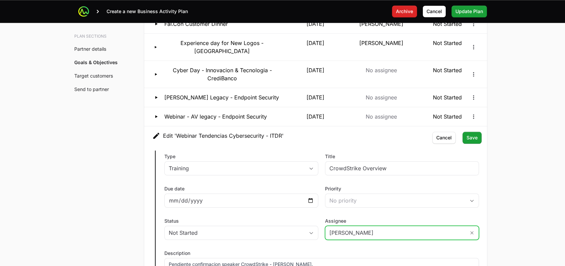
scroll to position [1504, 0]
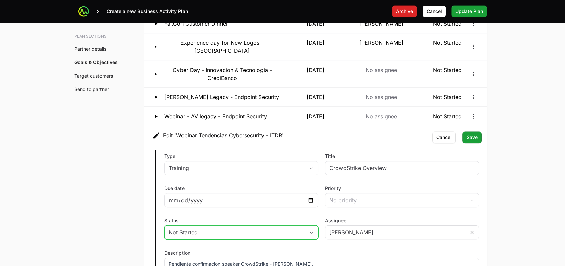
click at [280, 229] on div "Not Started" at bounding box center [237, 233] width 136 height 8
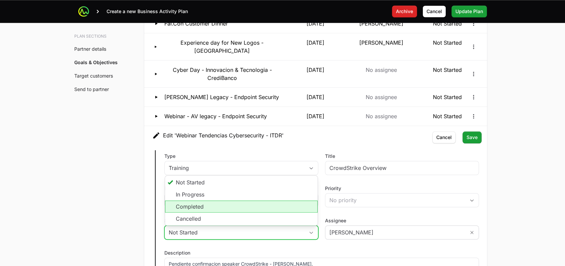
click at [263, 201] on li "Completed" at bounding box center [241, 207] width 153 height 12
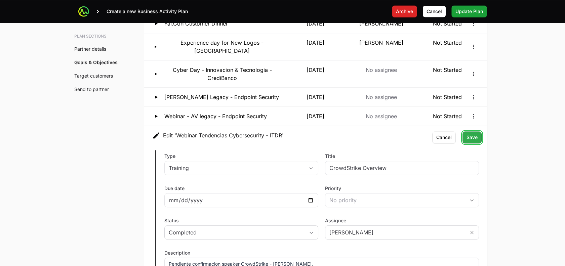
click at [470, 133] on span "Save" at bounding box center [472, 137] width 11 height 8
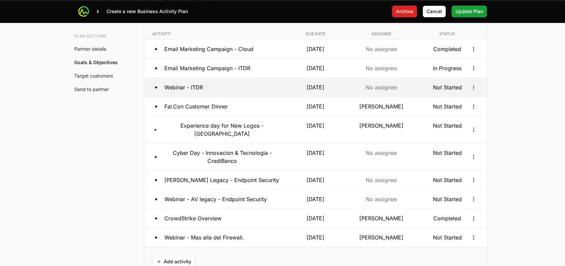
scroll to position [1422, 0]
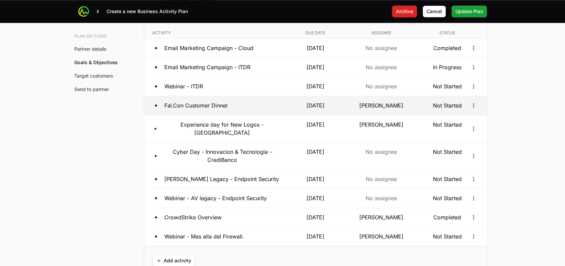
click at [309, 108] on p "15 Sep 2025" at bounding box center [315, 106] width 63 height 8
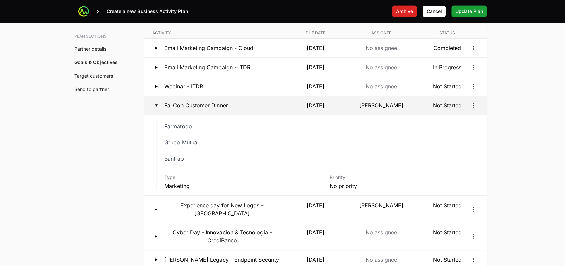
click at [290, 102] on p "15 Sep 2025" at bounding box center [315, 106] width 63 height 8
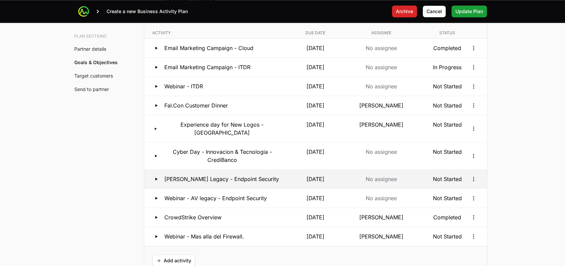
click at [303, 175] on p "[DATE]" at bounding box center [315, 179] width 63 height 8
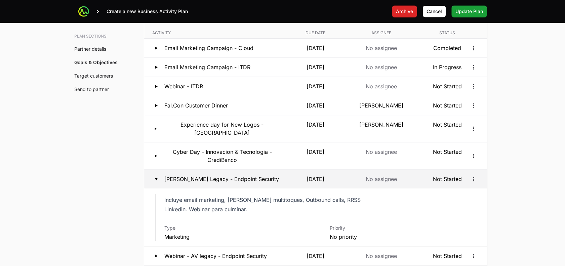
click at [303, 175] on p "[DATE]" at bounding box center [315, 179] width 63 height 8
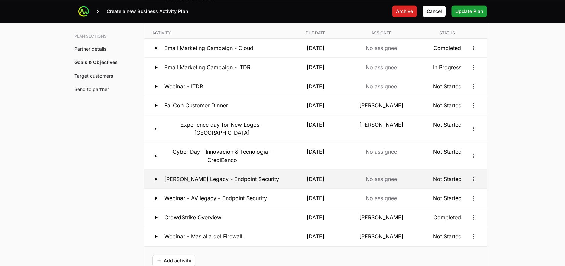
click at [303, 175] on p "[DATE]" at bounding box center [315, 179] width 63 height 8
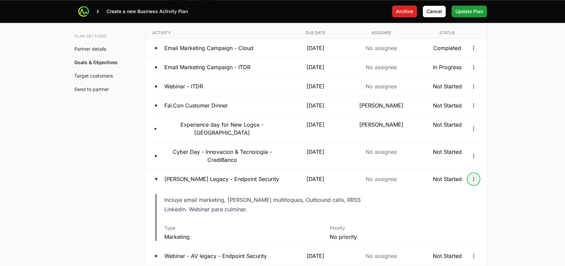
click at [474, 176] on icon "Open options" at bounding box center [473, 179] width 7 height 7
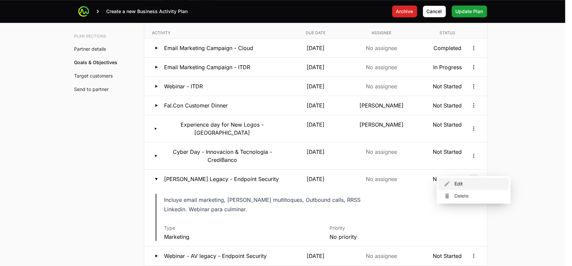
drag, startPoint x: 459, startPoint y: 188, endPoint x: 361, endPoint y: 196, distance: 98.5
click at [361, 196] on html "Create a new Business Activity Plan Archive Archive Cancel Cancel Update Plan U…" at bounding box center [286, 138] width 572 height 3120
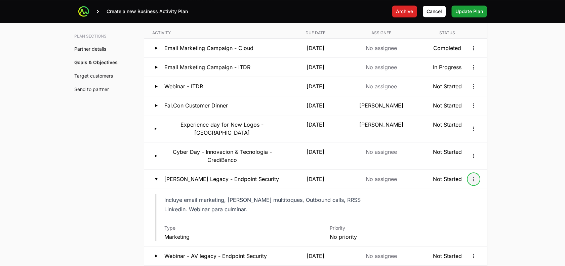
click at [471, 176] on icon "Open options" at bounding box center [473, 179] width 7 height 7
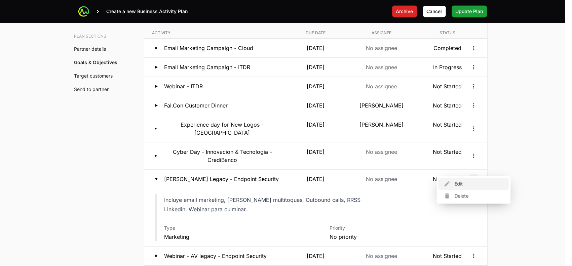
click at [463, 181] on div "Edit" at bounding box center [473, 184] width 71 height 12
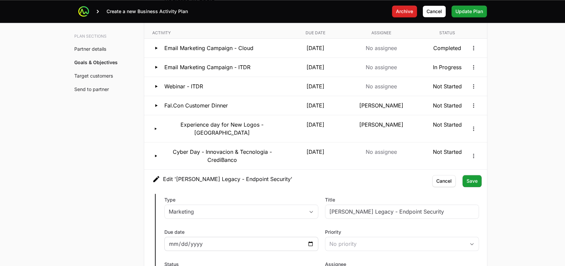
scroll to position [1433, 0]
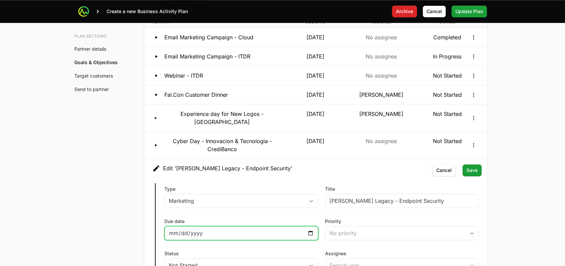
click at [311, 229] on input "2025-09-30" at bounding box center [241, 233] width 145 height 8
type input "2025-10-06"
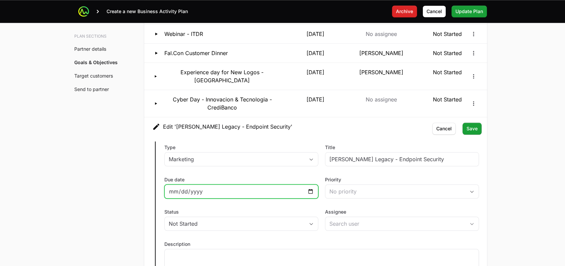
scroll to position [1475, 0]
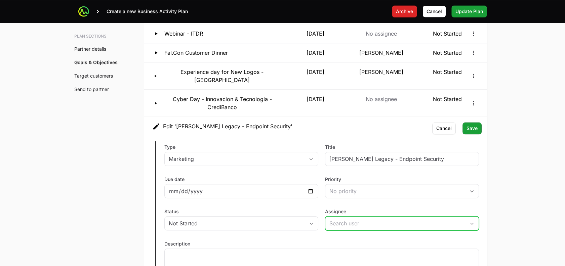
click at [352, 217] on input "Assignee" at bounding box center [395, 223] width 140 height 13
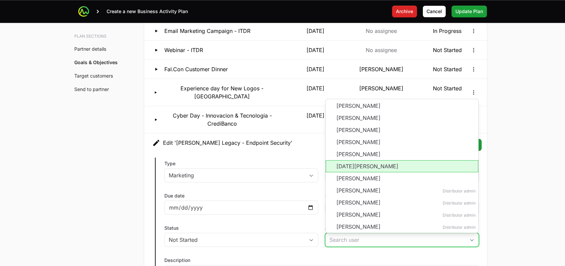
scroll to position [1514, 0]
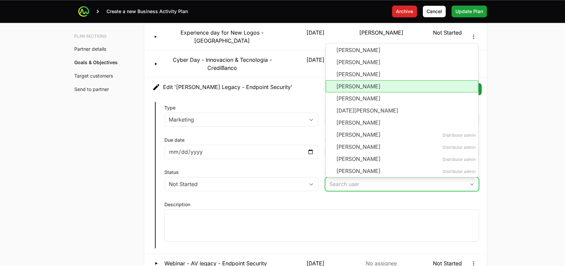
click at [357, 80] on li "[PERSON_NAME]" at bounding box center [402, 86] width 153 height 12
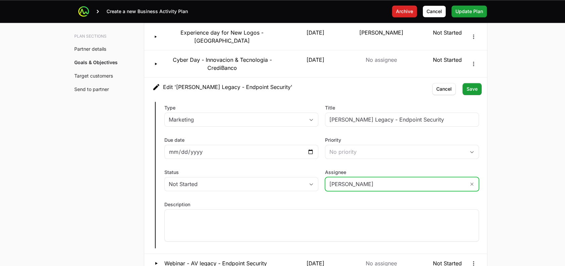
type input "[PERSON_NAME]"
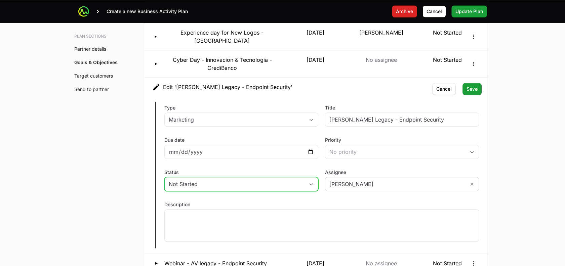
click at [244, 180] on div "Not Started" at bounding box center [237, 184] width 136 height 8
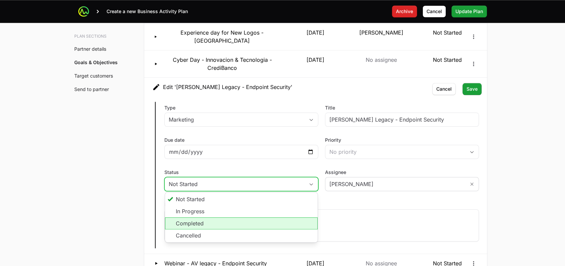
click at [207, 218] on li "Completed" at bounding box center [241, 224] width 153 height 12
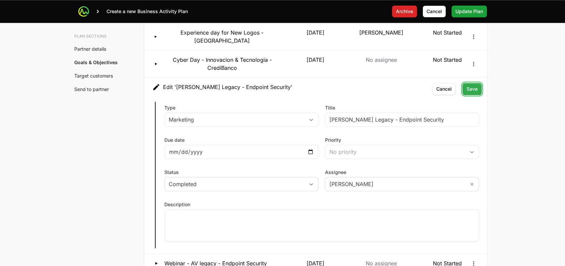
click at [470, 85] on span "Save" at bounding box center [472, 89] width 11 height 8
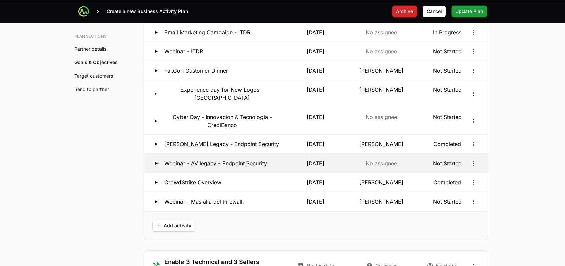
scroll to position [1452, 0]
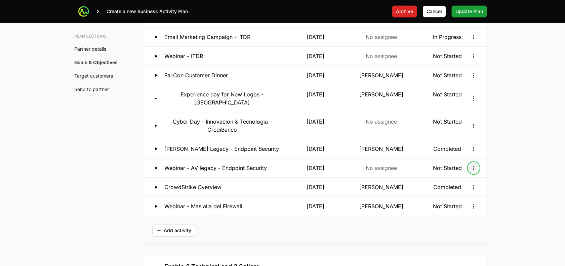
click at [472, 165] on icon "Open options" at bounding box center [473, 168] width 7 height 7
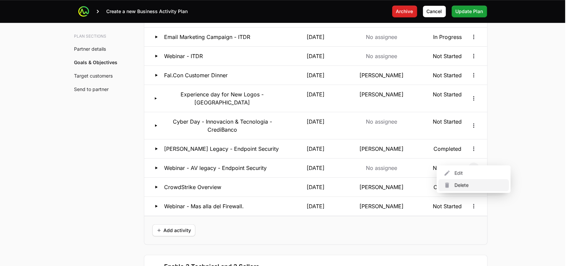
click at [464, 184] on div "Delete" at bounding box center [473, 185] width 71 height 12
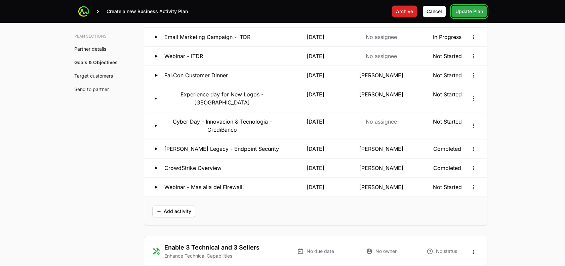
click at [466, 13] on span "Update Plan" at bounding box center [470, 11] width 28 height 8
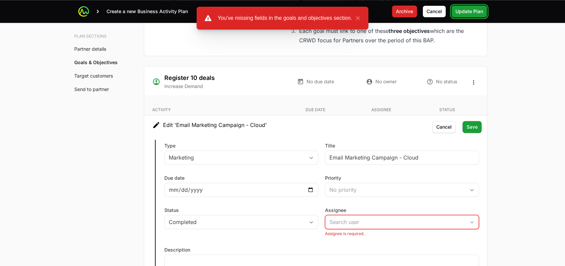
scroll to position [1397, 0]
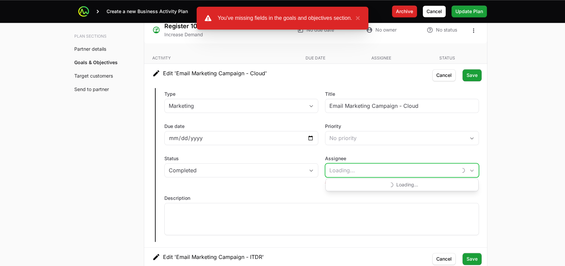
click at [385, 164] on input "Assignee" at bounding box center [391, 170] width 132 height 13
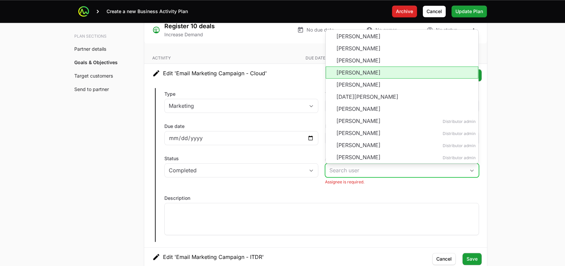
click at [363, 75] on li "[PERSON_NAME]" at bounding box center [402, 73] width 153 height 12
type input "[PERSON_NAME]"
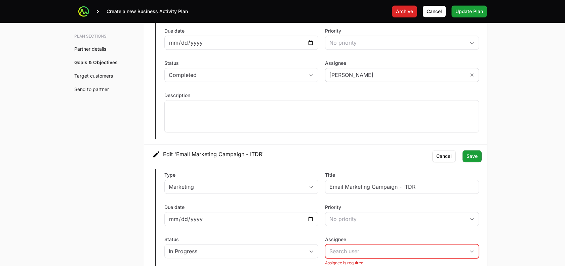
scroll to position [1551, 0]
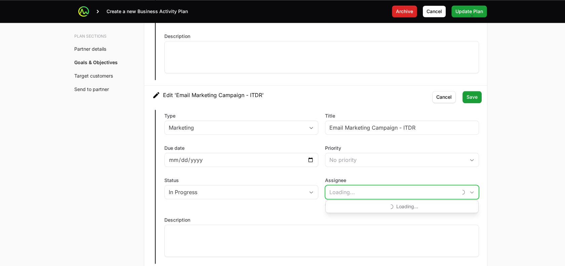
click at [448, 193] on input "Assignee" at bounding box center [391, 192] width 132 height 13
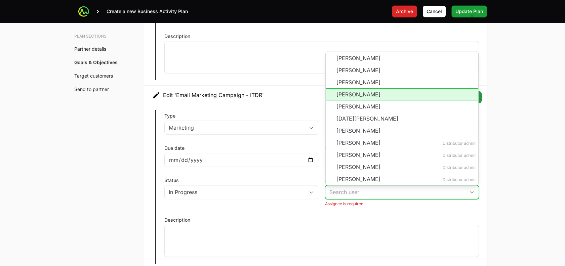
click at [394, 94] on li "[PERSON_NAME]" at bounding box center [402, 94] width 153 height 12
type input "[PERSON_NAME]"
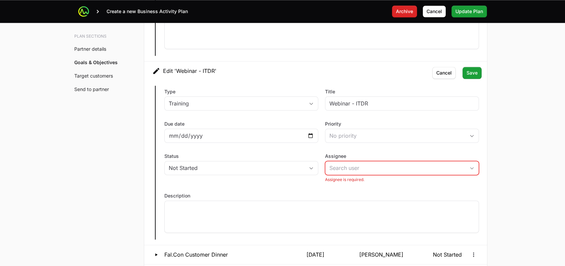
scroll to position [1754, 0]
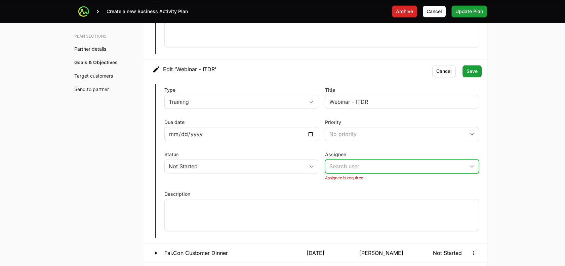
click at [437, 165] on input "Assignee" at bounding box center [395, 166] width 140 height 13
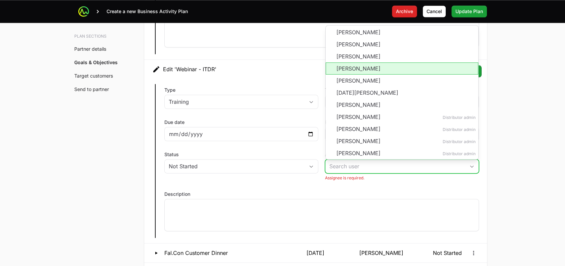
click at [390, 69] on li "[PERSON_NAME]" at bounding box center [402, 69] width 153 height 12
type input "[PERSON_NAME]"
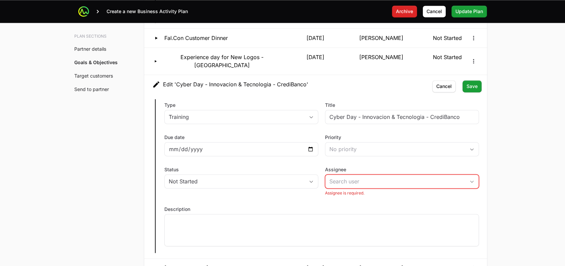
scroll to position [2002, 0]
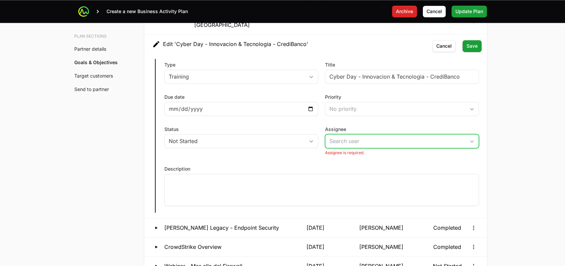
click at [416, 134] on input "Assignee" at bounding box center [395, 140] width 140 height 13
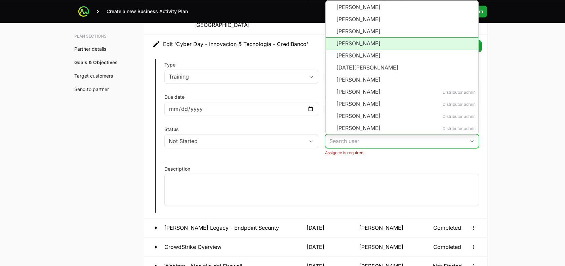
click at [371, 37] on li "[PERSON_NAME]" at bounding box center [402, 43] width 153 height 12
type input "[PERSON_NAME]"
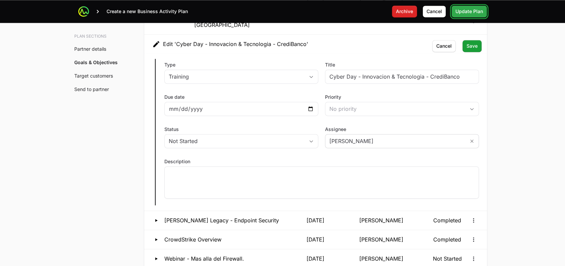
click at [454, 10] on button "Update Plan Update Plan" at bounding box center [470, 11] width 36 height 12
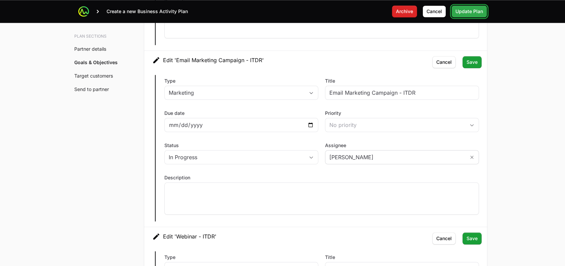
scroll to position [1575, 0]
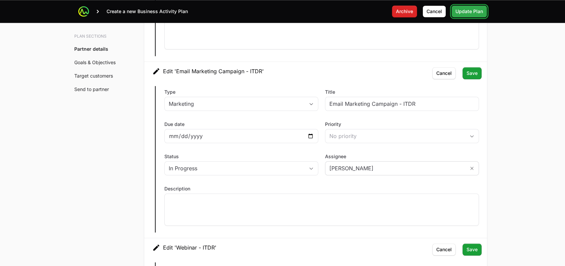
click at [468, 13] on span "Update Plan" at bounding box center [470, 11] width 28 height 8
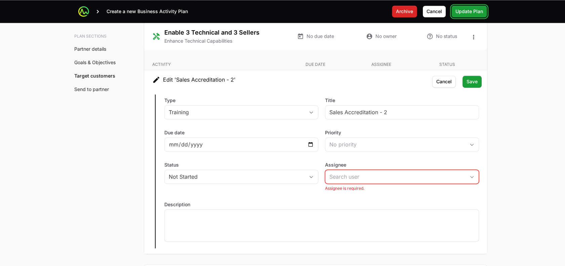
scroll to position [2289, 0]
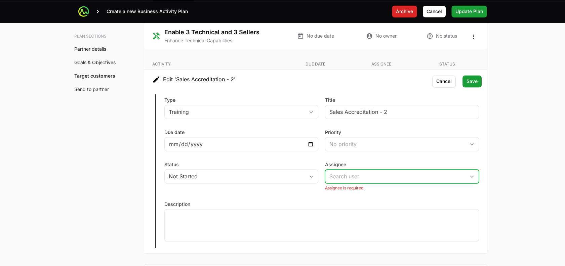
click at [420, 170] on input "Assignee" at bounding box center [395, 176] width 140 height 13
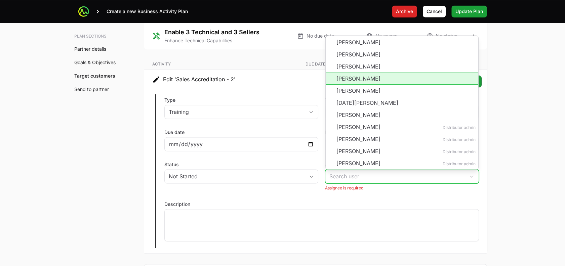
click at [385, 73] on li "[PERSON_NAME]" at bounding box center [402, 79] width 153 height 12
type input "[PERSON_NAME]"
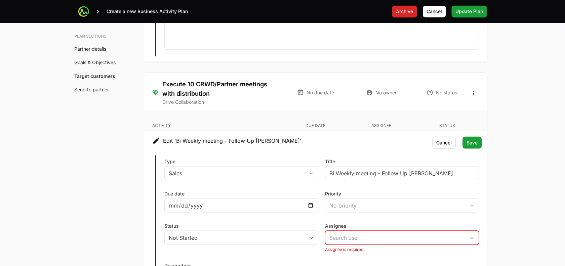
scroll to position [2575, 0]
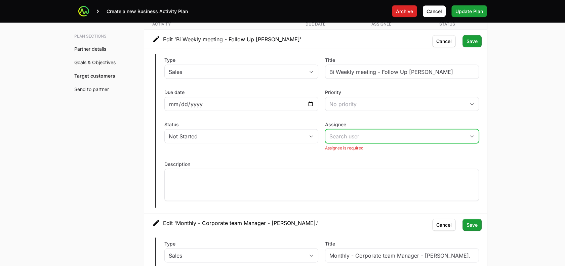
click at [425, 130] on input "Assignee" at bounding box center [395, 136] width 140 height 13
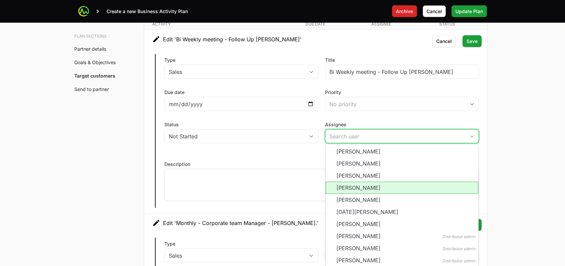
click at [359, 182] on li "[PERSON_NAME]" at bounding box center [402, 188] width 153 height 12
type input "[PERSON_NAME]"
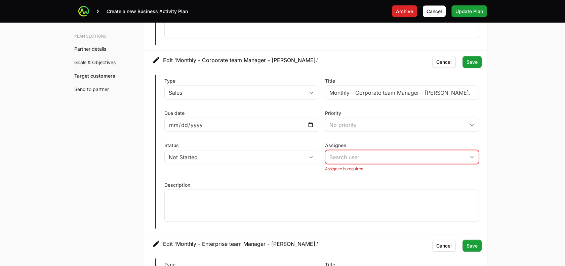
scroll to position [2748, 0]
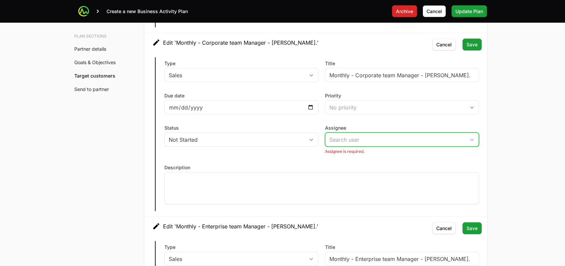
click at [433, 133] on input "Assignee" at bounding box center [395, 139] width 140 height 13
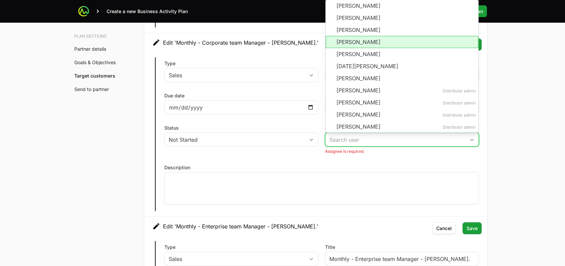
click at [382, 36] on li "[PERSON_NAME]" at bounding box center [402, 42] width 153 height 12
type input "[PERSON_NAME]"
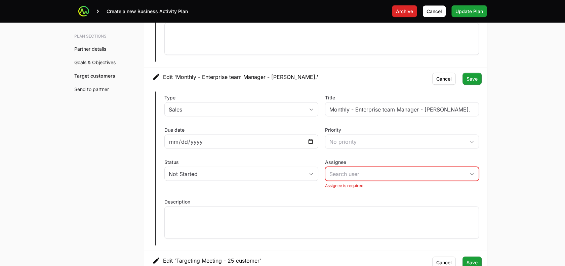
scroll to position [2891, 0]
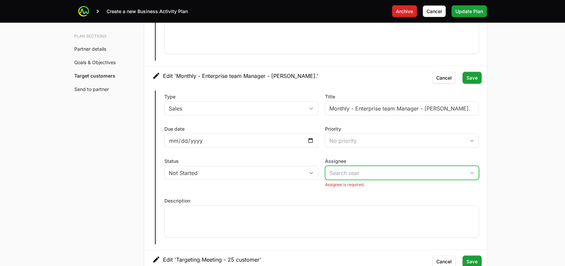
click at [406, 166] on input "Assignee" at bounding box center [395, 172] width 140 height 13
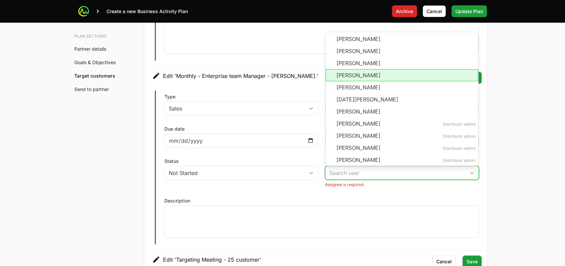
click at [376, 69] on li "[PERSON_NAME]" at bounding box center [402, 75] width 153 height 12
type input "[PERSON_NAME]"
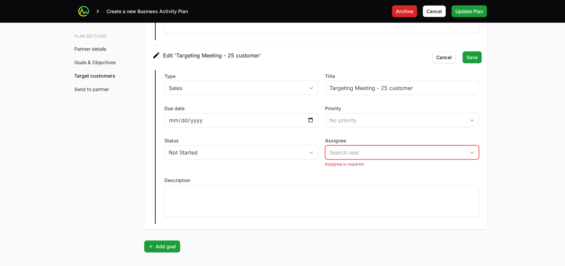
scroll to position [3089, 0]
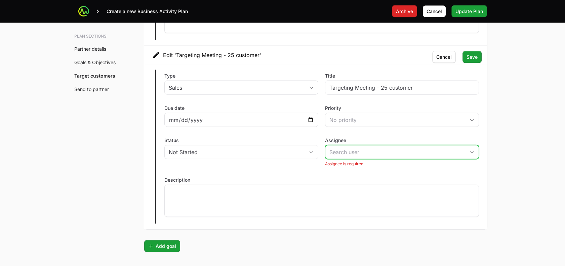
click at [404, 146] on input "Assignee" at bounding box center [395, 152] width 140 height 13
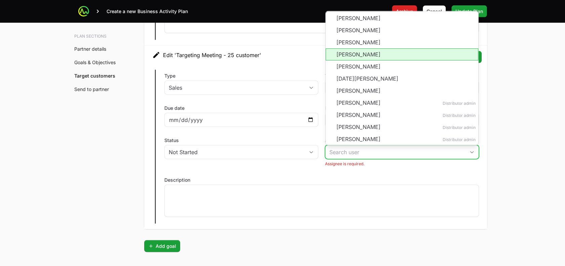
click at [370, 48] on li "[PERSON_NAME]" at bounding box center [402, 54] width 153 height 12
type input "[PERSON_NAME]"
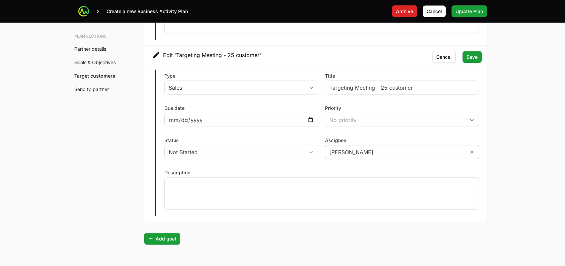
click at [470, 9] on span "Update Plan" at bounding box center [470, 11] width 28 height 8
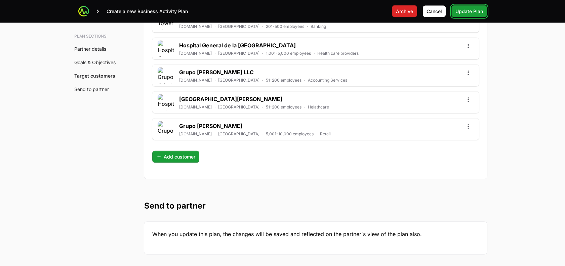
scroll to position [2743, 0]
click at [463, 15] on span "Update Plan" at bounding box center [470, 11] width 28 height 8
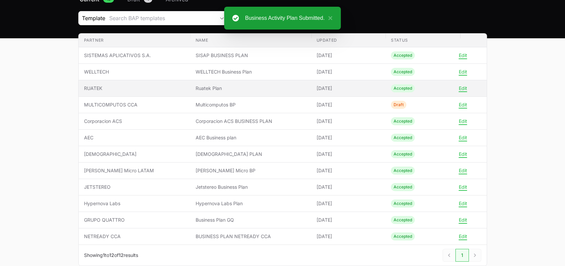
scroll to position [59, 0]
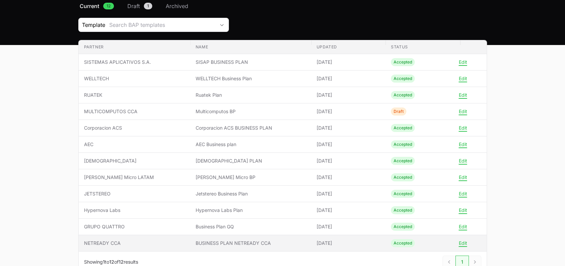
click at [221, 238] on td "Name BUSINESS PLAN NETREADY CCA" at bounding box center [250, 243] width 121 height 16
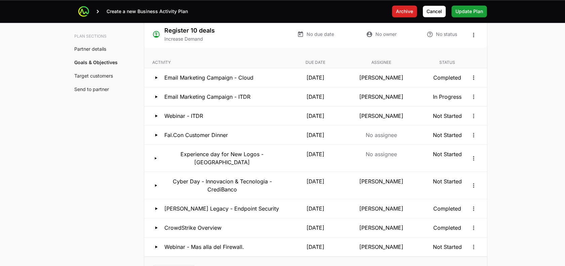
scroll to position [1393, 0]
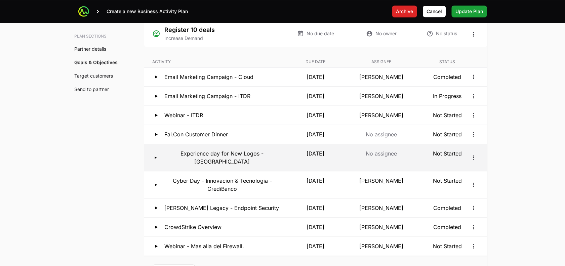
click at [191, 151] on p "Experience day for New Logos - Colombia" at bounding box center [222, 158] width 118 height 16
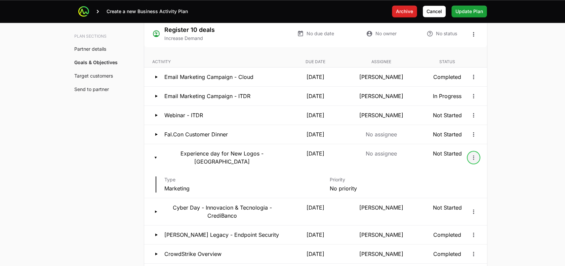
click at [476, 154] on icon "Open options" at bounding box center [473, 157] width 7 height 7
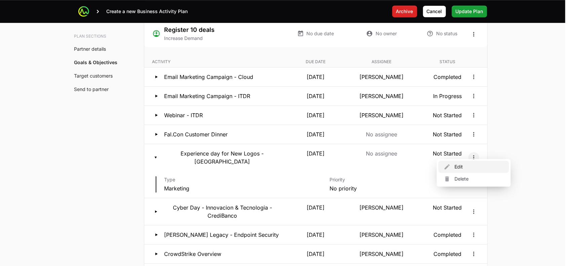
click at [457, 162] on div "Edit" at bounding box center [473, 167] width 71 height 12
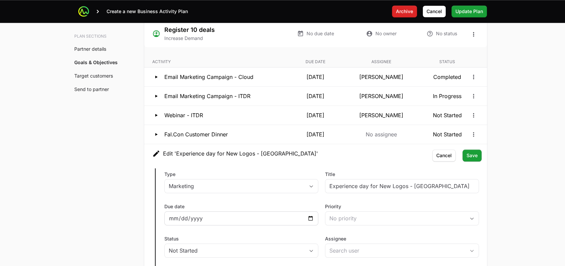
click at [315, 215] on div "2025-10-21" at bounding box center [241, 218] width 154 height 14
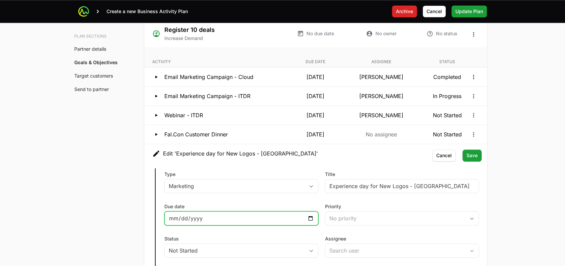
click at [312, 216] on input "2025-10-21" at bounding box center [241, 219] width 145 height 8
type input "2025-11-12"
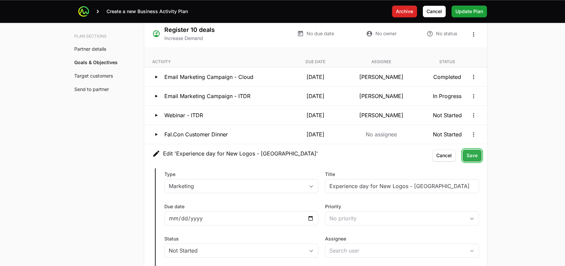
click at [474, 157] on span "Save" at bounding box center [472, 156] width 11 height 8
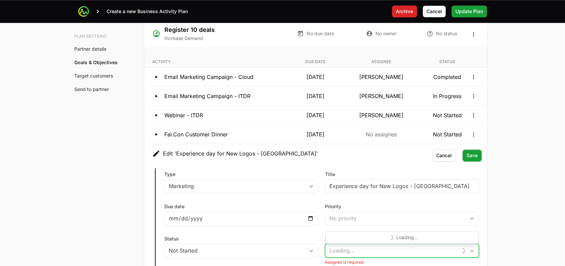
click at [374, 244] on input "Assignee" at bounding box center [391, 250] width 132 height 13
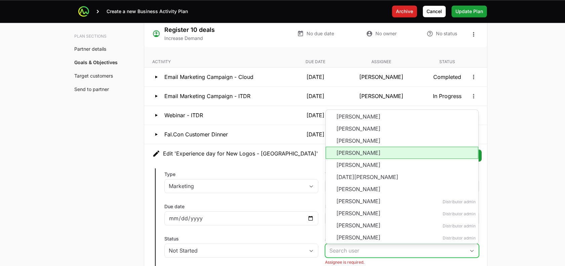
click at [352, 149] on li "[PERSON_NAME]" at bounding box center [402, 153] width 153 height 12
type input "[PERSON_NAME]"
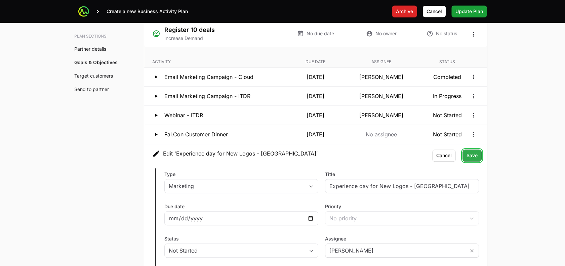
click at [480, 150] on button "Save Save" at bounding box center [472, 156] width 19 height 12
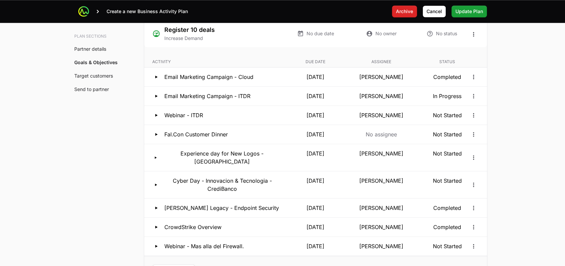
click at [508, 177] on main "Create a new Business Activity Plan Archive Archive Cancel Cancel Update Plan U…" at bounding box center [282, 117] width 565 height 3020
click at [472, 135] on icon "Open options" at bounding box center [473, 134] width 7 height 7
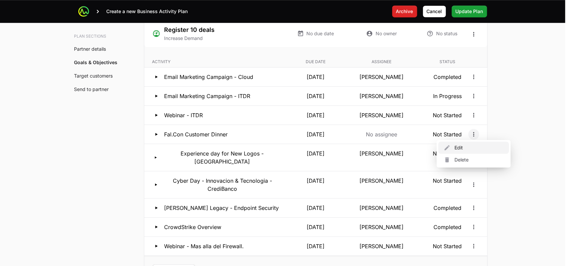
click at [454, 151] on div "Edit" at bounding box center [473, 148] width 71 height 12
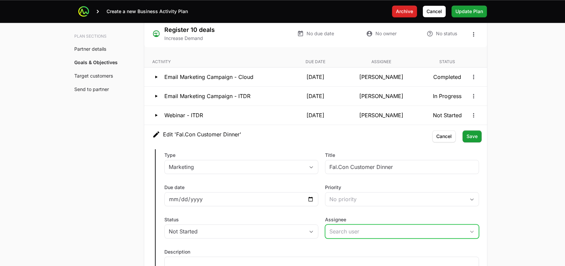
click at [341, 235] on input "Assignee" at bounding box center [395, 231] width 140 height 13
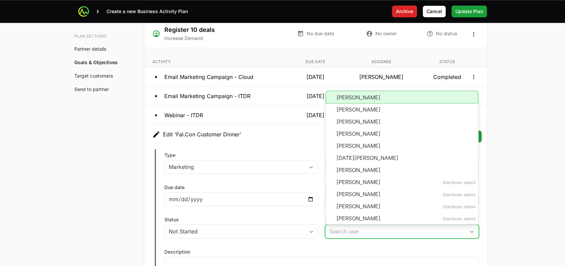
click at [348, 99] on li "[PERSON_NAME]" at bounding box center [402, 97] width 153 height 13
type input "[PERSON_NAME]"
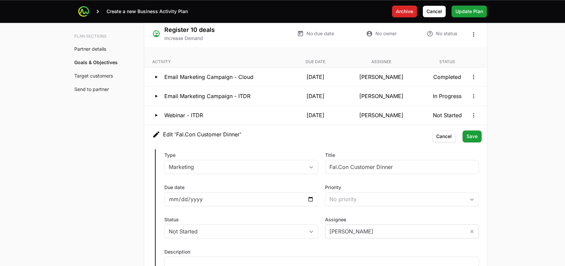
click at [348, 99] on button "Email Marketing Campaign - ITDR 25 Nov 2025 Lisbeth Ochoa In Progress" at bounding box center [315, 96] width 343 height 19
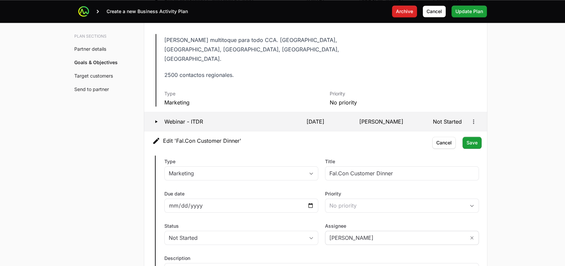
scroll to position [1475, 0]
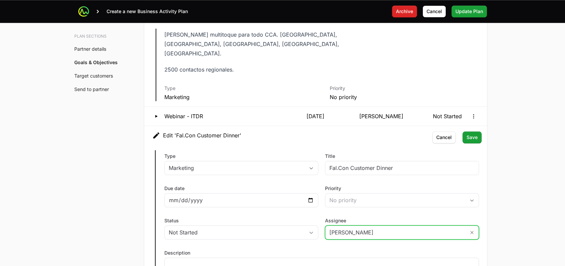
click at [350, 226] on input "[PERSON_NAME]" at bounding box center [395, 232] width 140 height 13
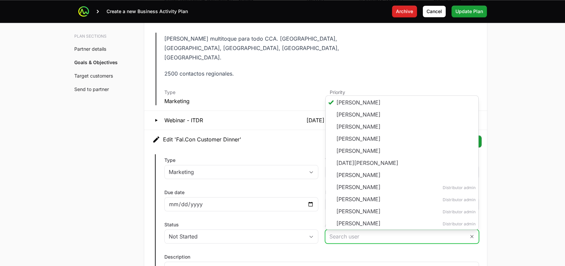
scroll to position [1362, 0]
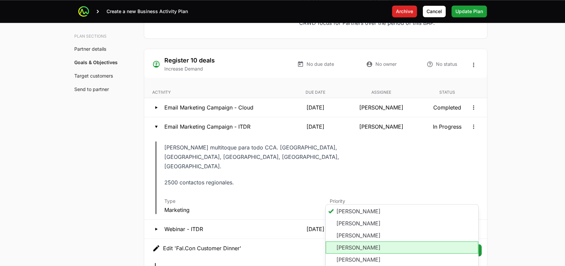
click at [351, 242] on li "[PERSON_NAME]" at bounding box center [402, 248] width 153 height 12
type input "[PERSON_NAME]"
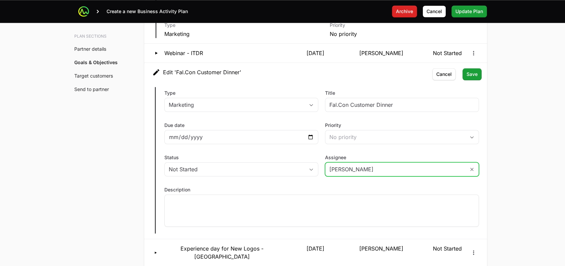
scroll to position [1548, 0]
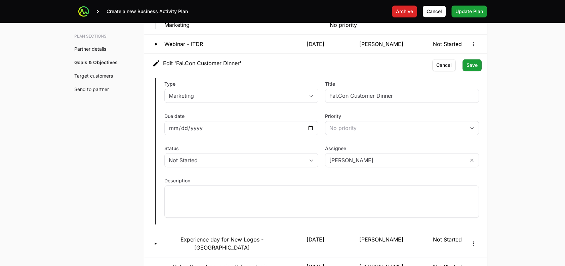
click at [462, 59] on div "Save Save Cancel Cancel" at bounding box center [456, 65] width 49 height 12
click at [470, 61] on span "Save" at bounding box center [472, 65] width 11 height 8
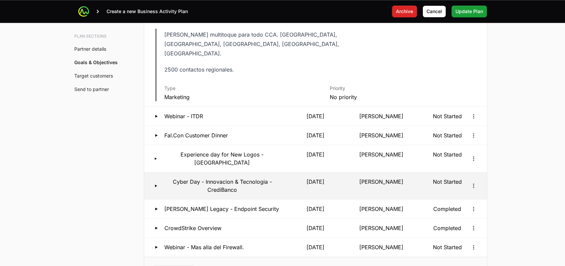
scroll to position [1475, 0]
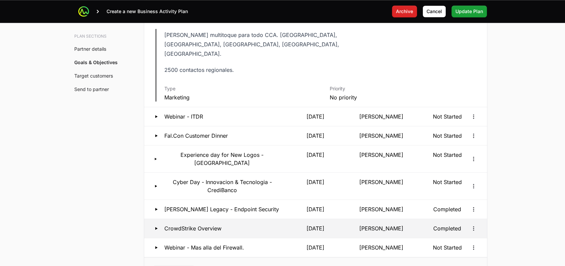
click at [312, 219] on button "CrowdStrike Overview 30 Sep 2025 Lisbeth Ochoa Completed" at bounding box center [315, 228] width 343 height 19
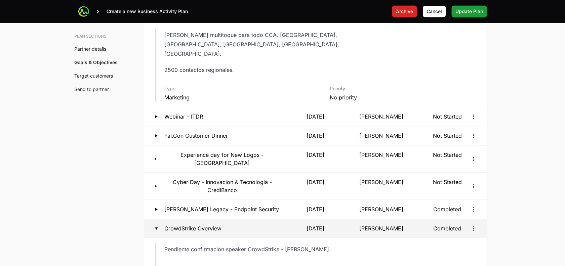
click at [312, 219] on button "CrowdStrike Overview 30 Sep 2025 Lisbeth Ochoa Completed" at bounding box center [315, 228] width 343 height 19
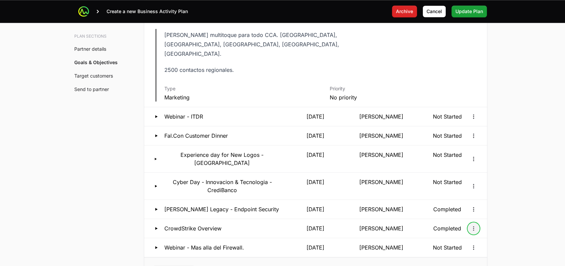
click at [473, 225] on icon "Open options" at bounding box center [473, 228] width 7 height 7
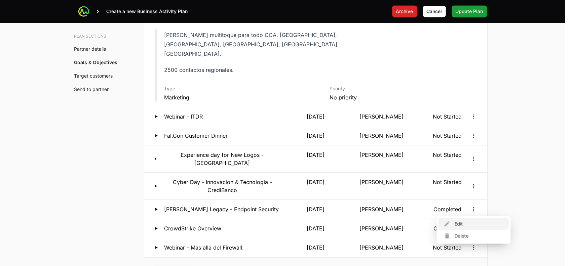
click at [459, 224] on div "Edit" at bounding box center [473, 224] width 71 height 12
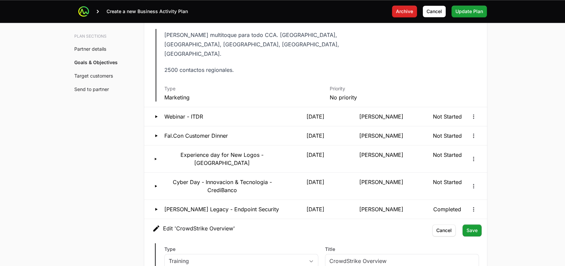
type input "[PERSON_NAME]"
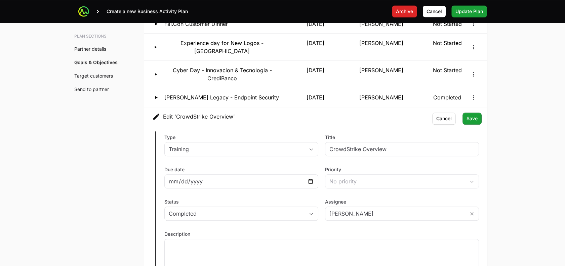
scroll to position [1596, 0]
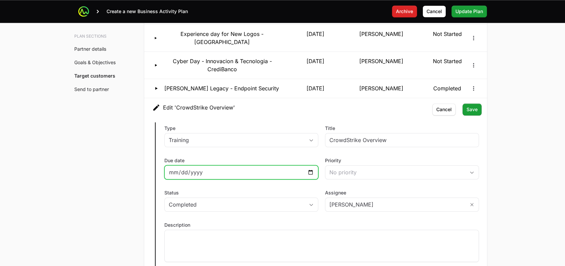
click at [312, 168] on input "2025-09-30" at bounding box center [241, 172] width 145 height 8
type input "2025-10-01"
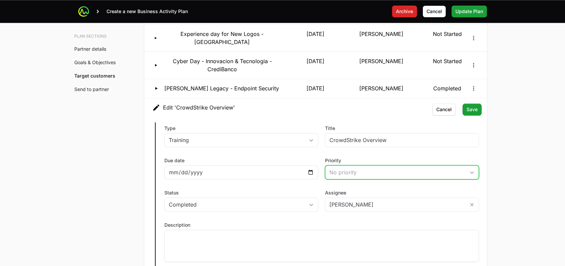
click at [333, 168] on div "No priority" at bounding box center [398, 172] width 136 height 8
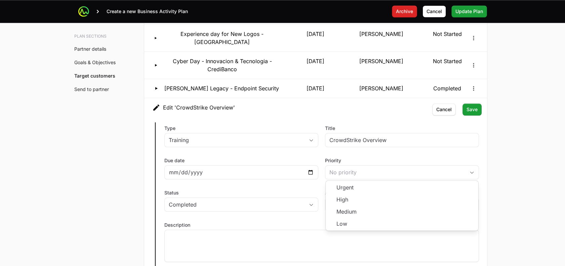
click at [300, 222] on div "Description" at bounding box center [321, 242] width 315 height 40
click at [473, 104] on button "Save Save" at bounding box center [472, 110] width 19 height 12
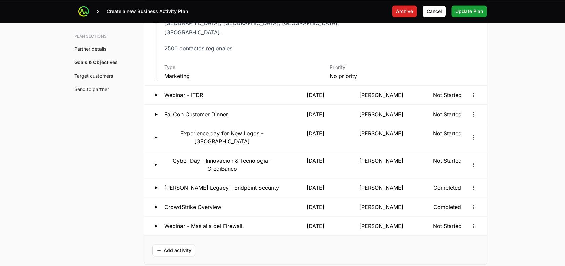
scroll to position [1524, 0]
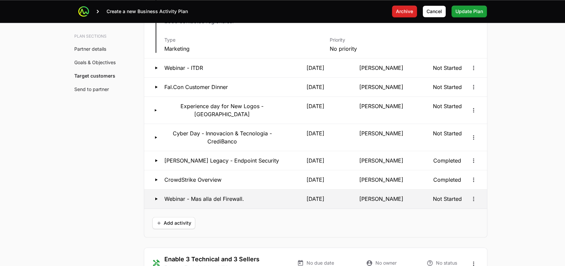
click at [328, 195] on p "22 Oct 2025" at bounding box center [315, 199] width 63 height 8
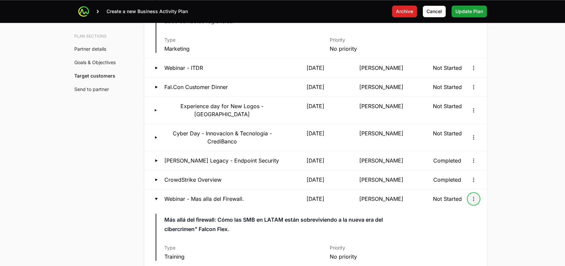
click at [471, 196] on icon "Open options" at bounding box center [473, 199] width 7 height 7
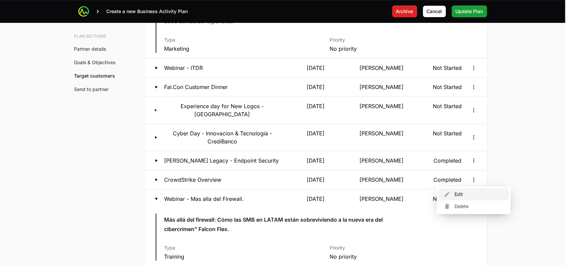
click at [455, 191] on div "Edit" at bounding box center [473, 195] width 71 height 12
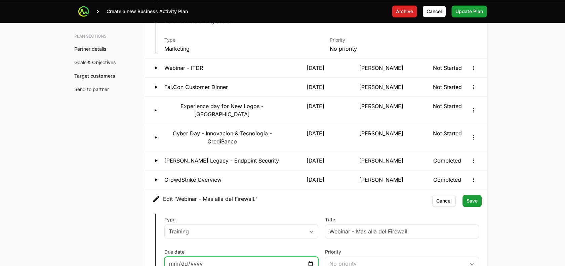
click at [230, 260] on input "2025-10-22" at bounding box center [241, 264] width 145 height 8
type input "[PERSON_NAME]"
click at [311, 260] on input "2025-10-22" at bounding box center [241, 264] width 145 height 8
type input "2025-10-23"
click at [469, 197] on span "Save" at bounding box center [472, 201] width 11 height 8
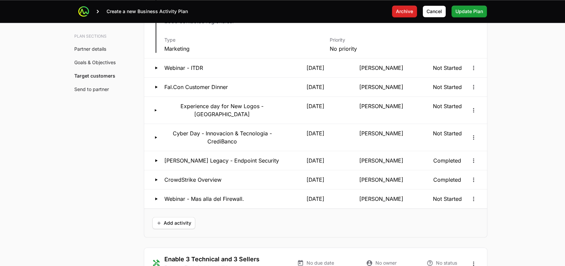
click at [508, 185] on main "Create a new Business Activity Plan Archive Archive Cancel Cancel Update Plan U…" at bounding box center [282, 27] width 565 height 3103
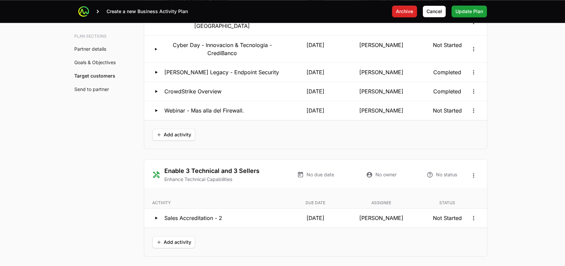
scroll to position [1618, 0]
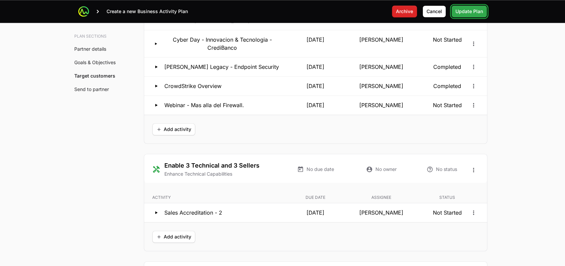
click at [468, 12] on span "Update Plan" at bounding box center [470, 11] width 28 height 8
